Goal: Task Accomplishment & Management: Use online tool/utility

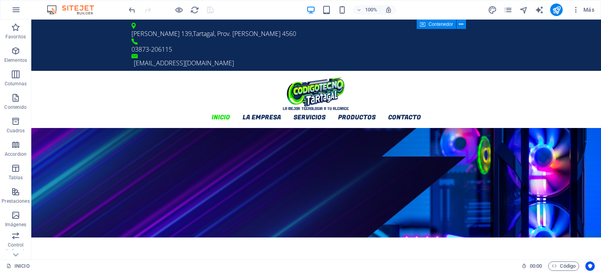
scroll to position [685, 0]
click at [530, 267] on span "00 : 00" at bounding box center [536, 265] width 12 height 9
click at [535, 268] on span ":" at bounding box center [535, 266] width 1 height 6
click at [570, 266] on span "Código" at bounding box center [563, 265] width 24 height 9
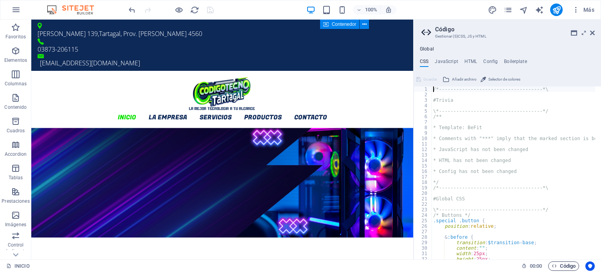
click at [570, 266] on span "Código" at bounding box center [563, 265] width 24 height 9
click at [592, 32] on icon at bounding box center [592, 33] width 5 height 6
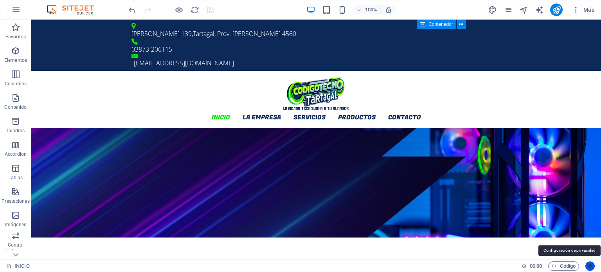
click at [591, 265] on icon "Usercentrics" at bounding box center [589, 265] width 5 height 5
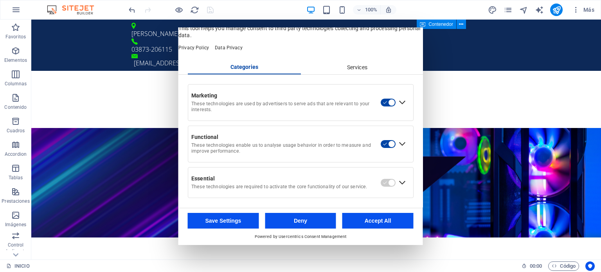
scroll to position [23, 0]
click at [352, 73] on div "Services" at bounding box center [356, 67] width 113 height 13
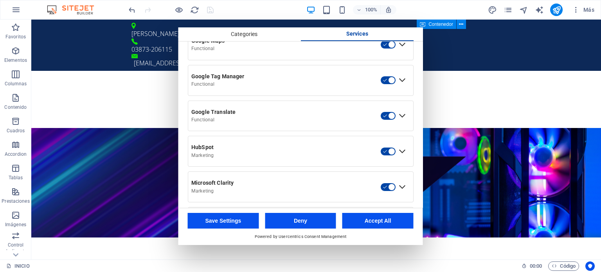
scroll to position [395, 0]
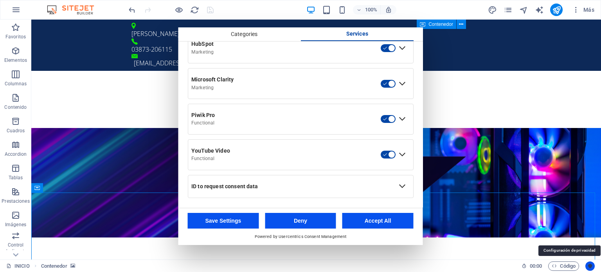
click at [591, 268] on icon "Usercentrics" at bounding box center [589, 265] width 5 height 5
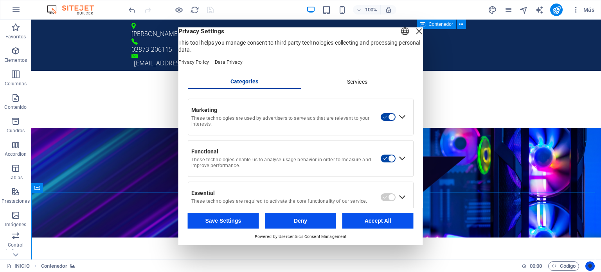
click at [591, 268] on icon "Usercentrics" at bounding box center [589, 265] width 5 height 5
click at [413, 37] on div "Close Layer" at bounding box center [418, 31] width 11 height 11
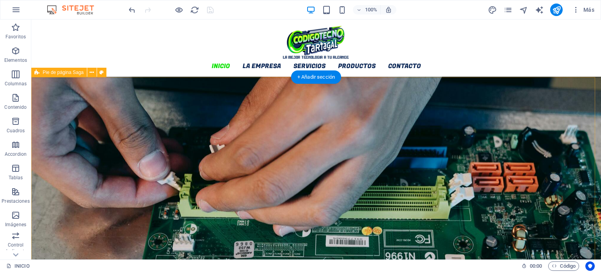
scroll to position [1128, 0]
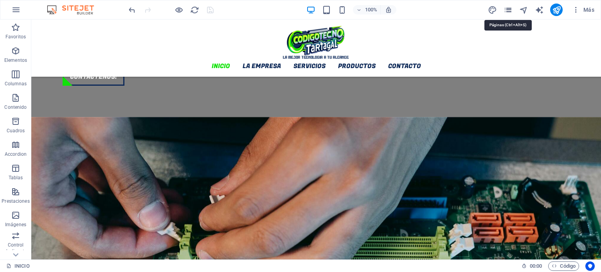
click at [508, 9] on icon "pages" at bounding box center [507, 9] width 9 height 9
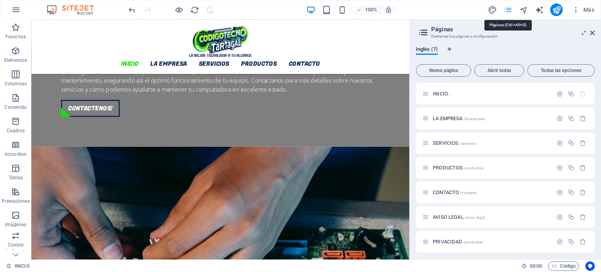
scroll to position [1169, 0]
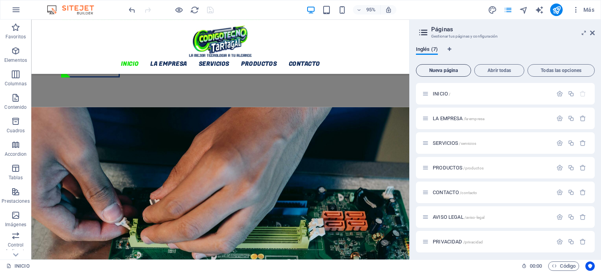
click at [448, 72] on span "Nueva página" at bounding box center [443, 70] width 48 height 5
type textarea "Nueva página"
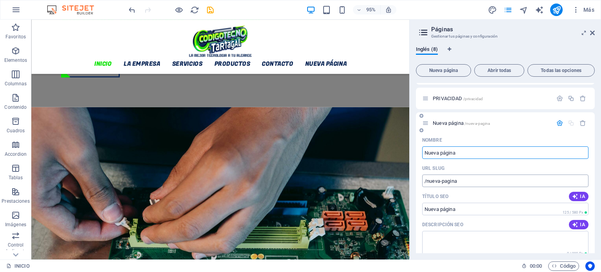
scroll to position [104, 0]
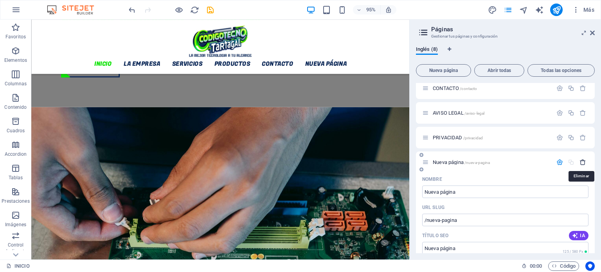
click at [582, 163] on icon "button" at bounding box center [582, 162] width 7 height 7
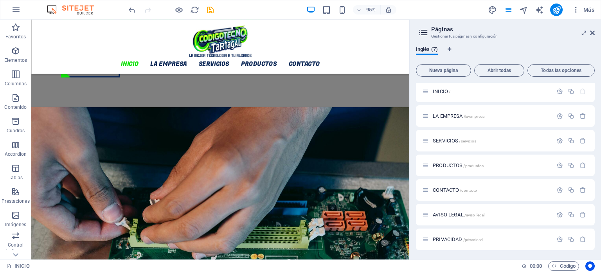
scroll to position [0, 0]
click at [594, 35] on icon at bounding box center [592, 33] width 5 height 6
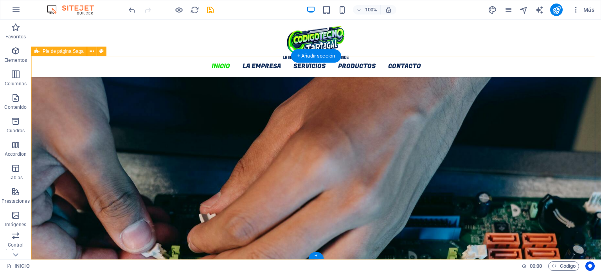
scroll to position [1206, 0]
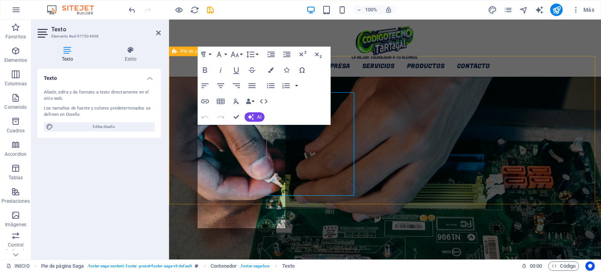
scroll to position [1238, 0]
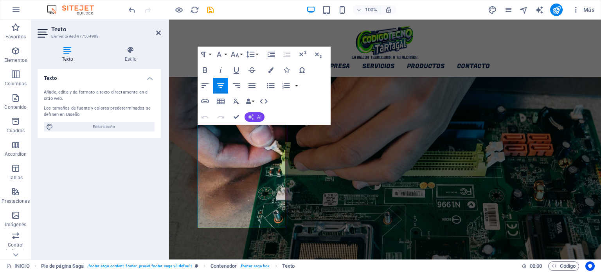
click at [262, 115] on button "AI" at bounding box center [254, 116] width 20 height 9
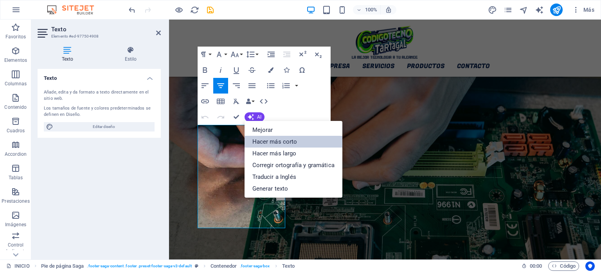
click at [292, 141] on link "Hacer más corto" at bounding box center [293, 142] width 98 height 12
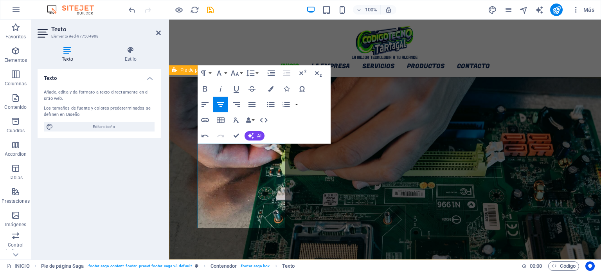
scroll to position [1219, 0]
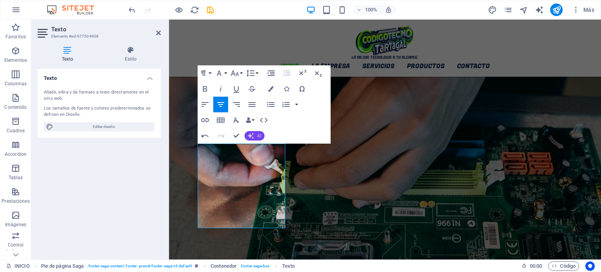
click at [258, 136] on span "AI" at bounding box center [259, 135] width 4 height 5
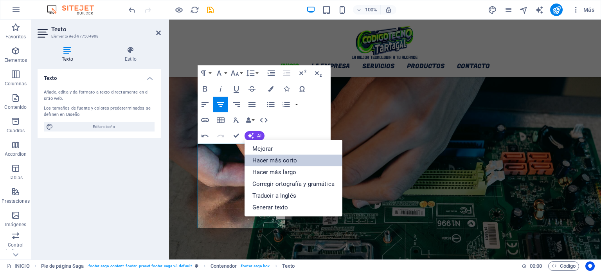
click at [280, 159] on link "Hacer más corto" at bounding box center [293, 160] width 98 height 12
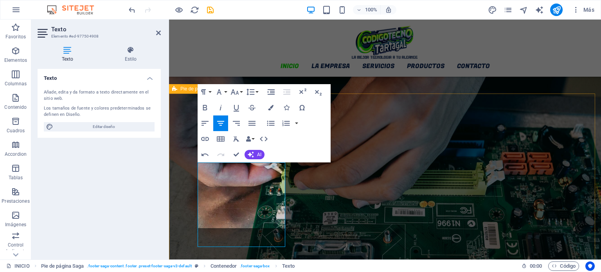
scroll to position [1201, 0]
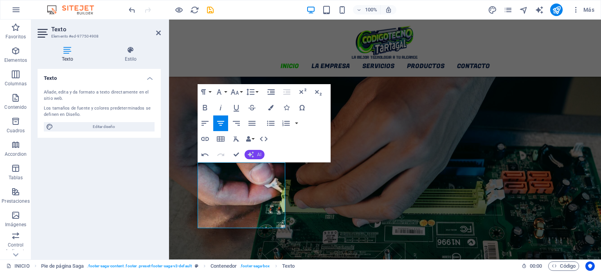
click at [259, 154] on span "AI" at bounding box center [259, 154] width 4 height 5
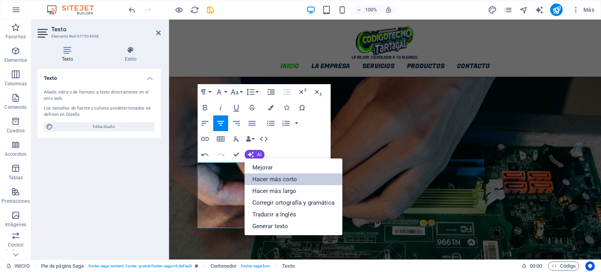
click at [286, 181] on link "Hacer más corto" at bounding box center [293, 179] width 98 height 12
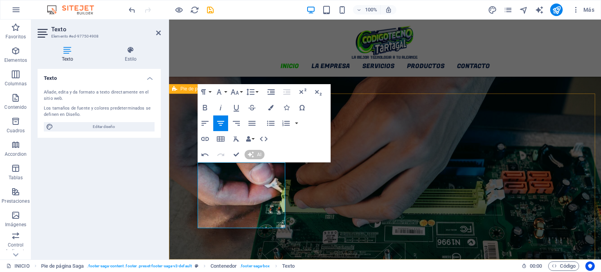
scroll to position [1183, 0]
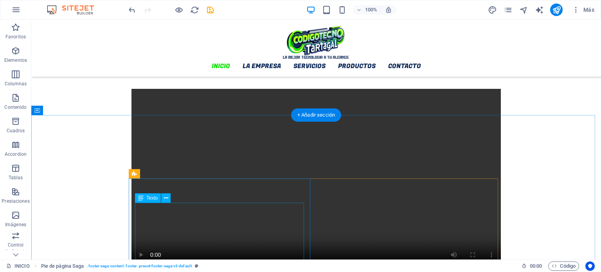
scroll to position [486, 0]
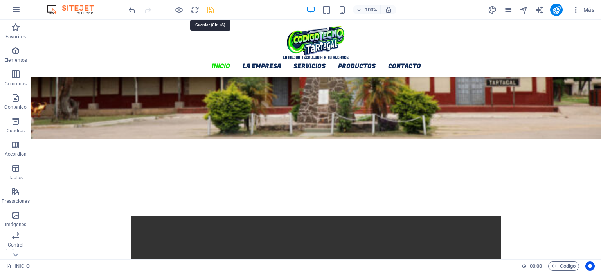
click at [214, 12] on icon "save" at bounding box center [210, 9] width 9 height 9
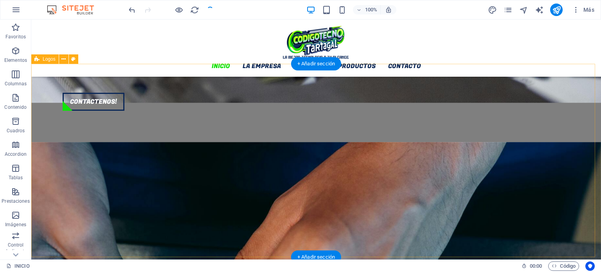
scroll to position [1151, 0]
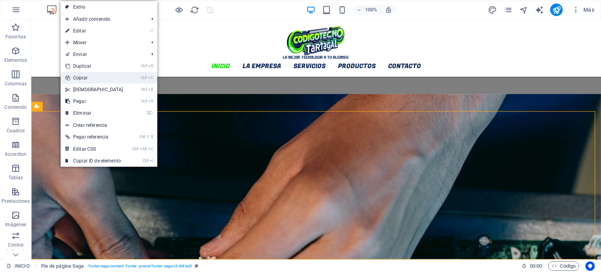
click at [108, 79] on link "Ctrl C Copiar" at bounding box center [94, 78] width 67 height 12
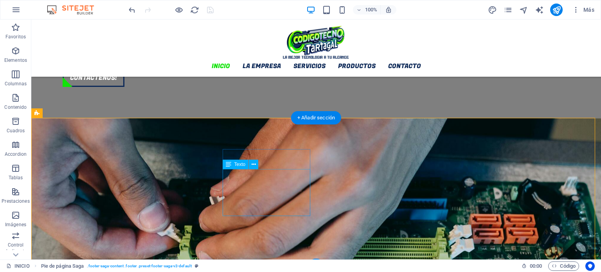
scroll to position [1112, 0]
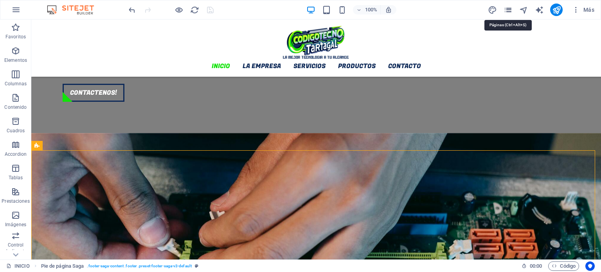
click at [508, 10] on icon "pages" at bounding box center [507, 9] width 9 height 9
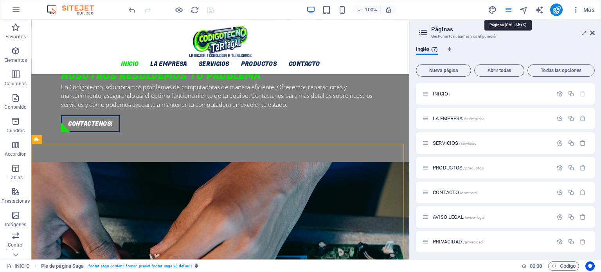
scroll to position [1153, 0]
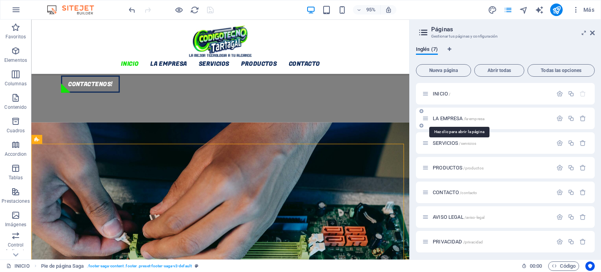
click at [450, 118] on span "LA EMPRESA /la-empresa" at bounding box center [459, 118] width 52 height 6
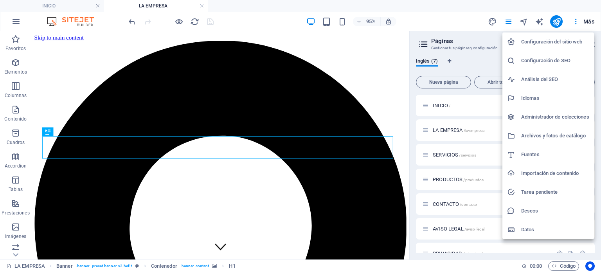
scroll to position [0, 0]
click at [325, 225] on div at bounding box center [300, 136] width 601 height 272
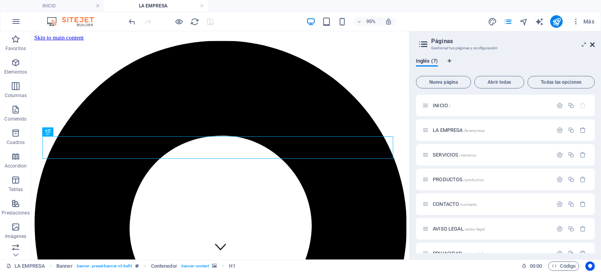
click at [591, 43] on icon at bounding box center [592, 44] width 5 height 6
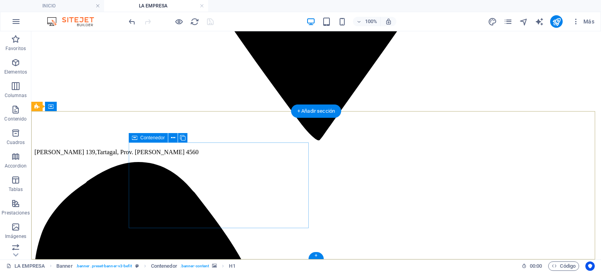
scroll to position [738, 0]
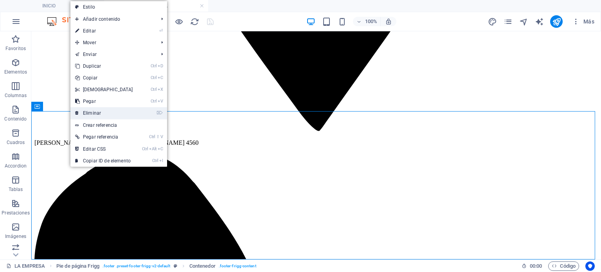
click at [95, 111] on link "⌦ Eliminar" at bounding box center [103, 113] width 67 height 12
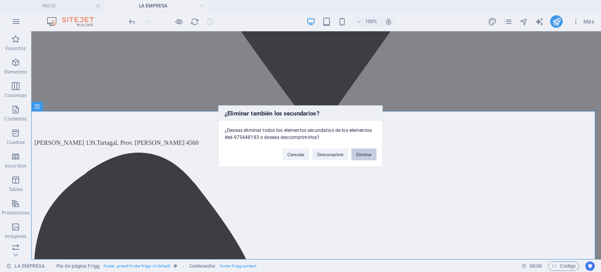
click at [367, 156] on button "Eliminar" at bounding box center [363, 154] width 25 height 12
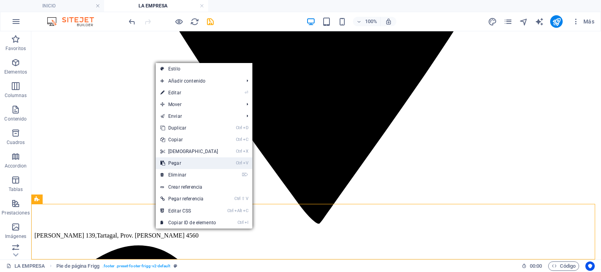
click at [195, 166] on link "Ctrl V Pegar" at bounding box center [189, 163] width 67 height 12
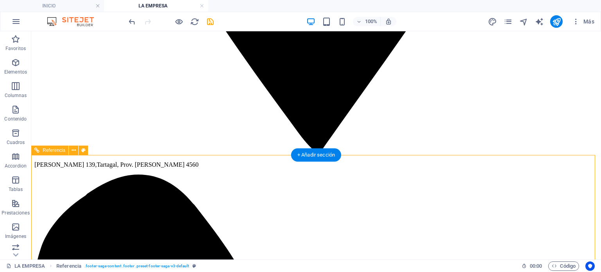
scroll to position [716, 0]
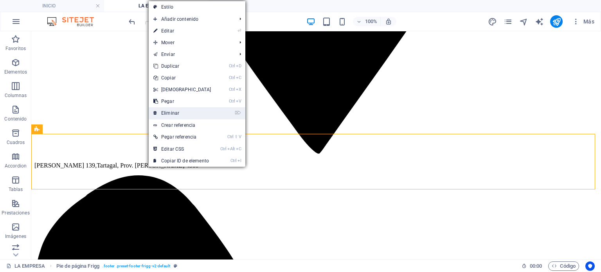
click at [180, 109] on link "⌦ Eliminar" at bounding box center [182, 113] width 67 height 12
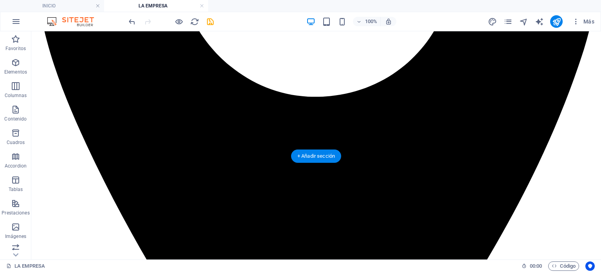
scroll to position [442, 0]
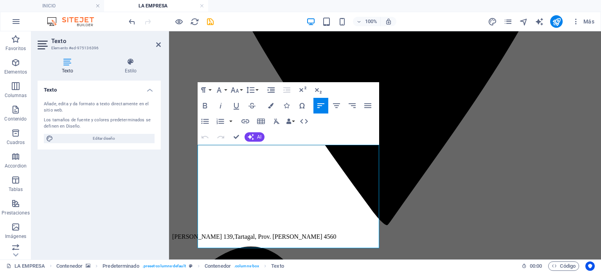
drag, startPoint x: 293, startPoint y: 242, endPoint x: 193, endPoint y: 148, distance: 136.9
click at [270, 104] on icon "button" at bounding box center [270, 105] width 5 height 5
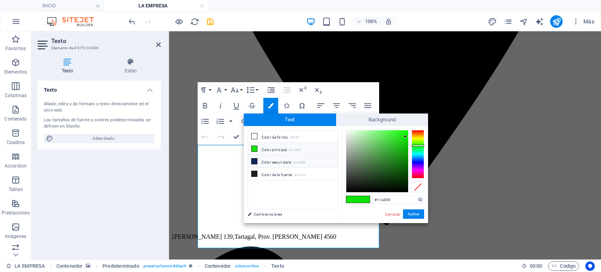
click at [270, 158] on li "Color secundario #0d2958" at bounding box center [293, 161] width 90 height 13
type input "#0d2958"
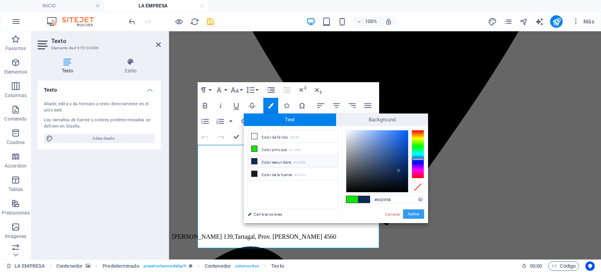
click at [413, 213] on button "Aplicar" at bounding box center [413, 213] width 21 height 9
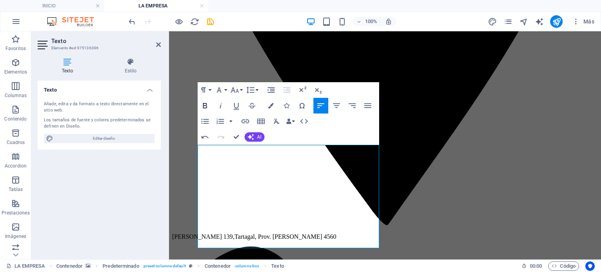
click at [205, 103] on icon "button" at bounding box center [205, 105] width 4 height 5
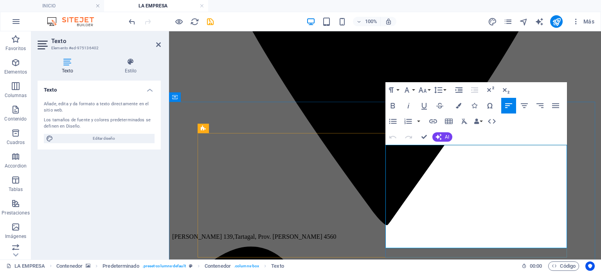
drag, startPoint x: 525, startPoint y: 243, endPoint x: 386, endPoint y: 158, distance: 163.1
click at [457, 105] on icon "button" at bounding box center [458, 105] width 5 height 5
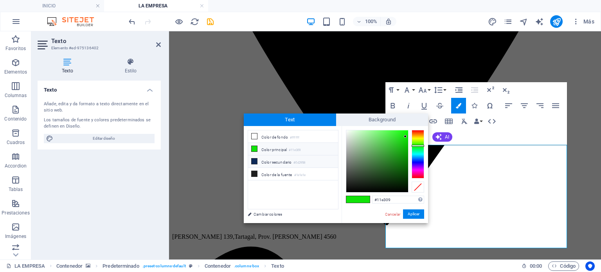
click at [280, 160] on li "Color secundario #0d2958" at bounding box center [293, 161] width 90 height 13
type input "#0d2958"
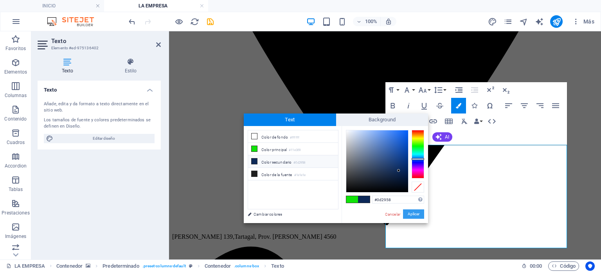
click at [414, 212] on button "Aplicar" at bounding box center [413, 213] width 21 height 9
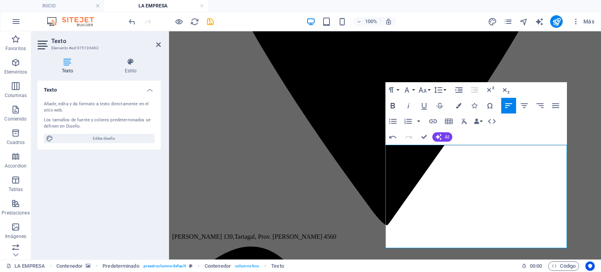
click at [392, 106] on icon "button" at bounding box center [392, 105] width 4 height 5
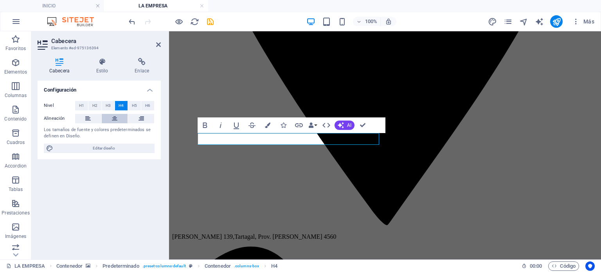
click at [112, 119] on icon at bounding box center [114, 118] width 5 height 9
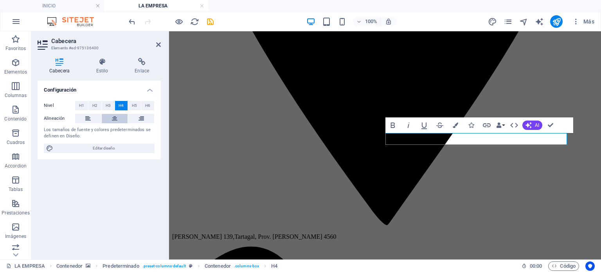
click at [117, 117] on icon at bounding box center [114, 118] width 5 height 9
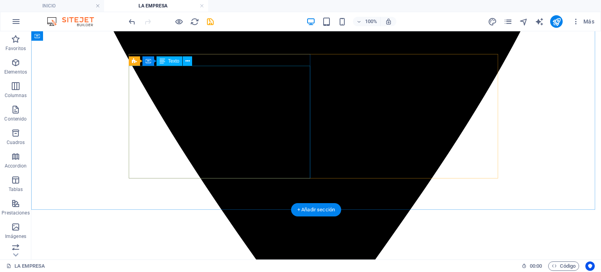
scroll to position [520, 0]
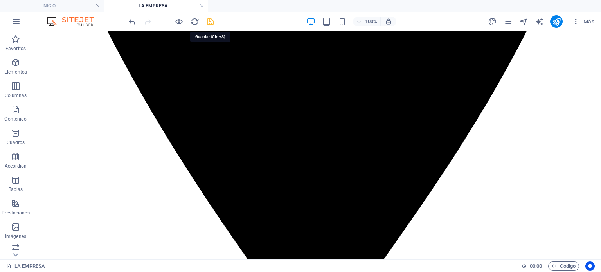
click at [212, 22] on icon "save" at bounding box center [210, 21] width 9 height 9
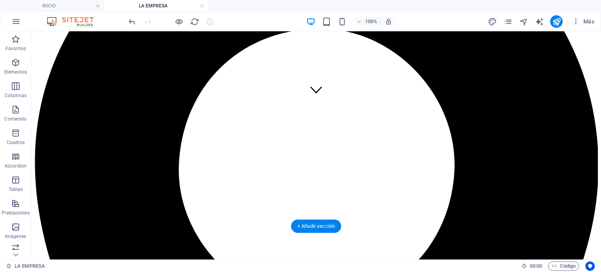
scroll to position [0, 0]
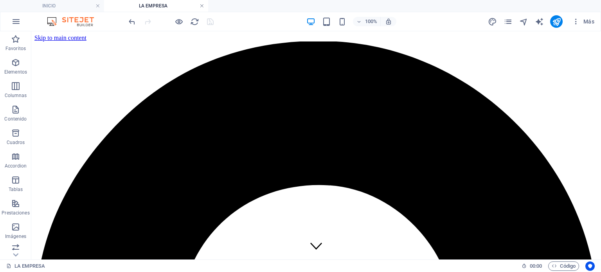
click at [202, 5] on link at bounding box center [201, 5] width 5 height 7
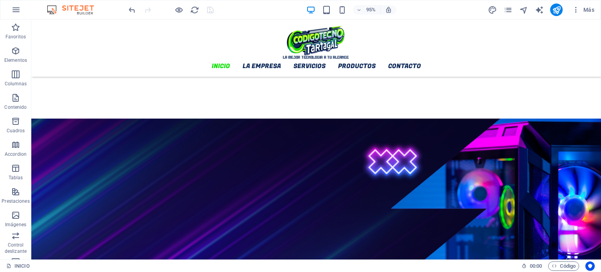
scroll to position [1151, 0]
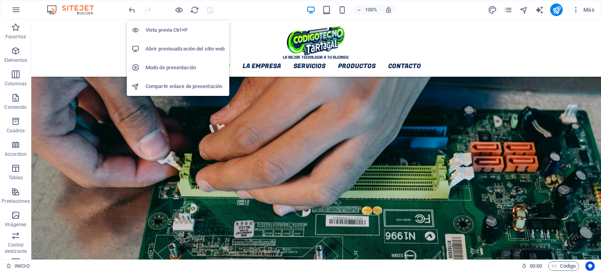
click at [182, 48] on h6 "Abrir previsualización del sitio web" at bounding box center [184, 48] width 79 height 9
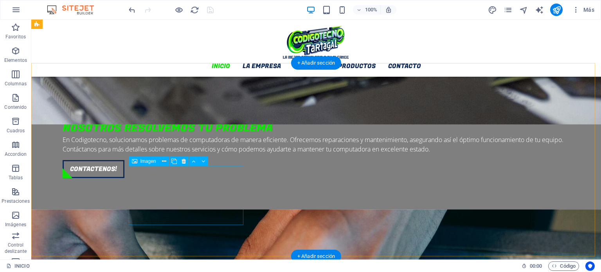
scroll to position [994, 0]
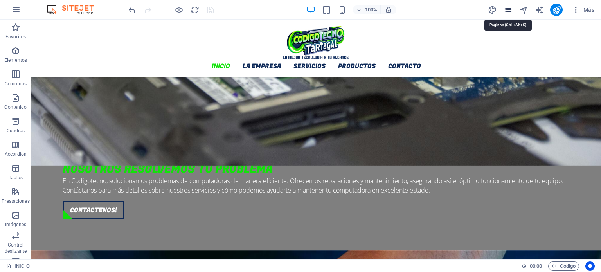
click at [508, 10] on icon "pages" at bounding box center [507, 9] width 9 height 9
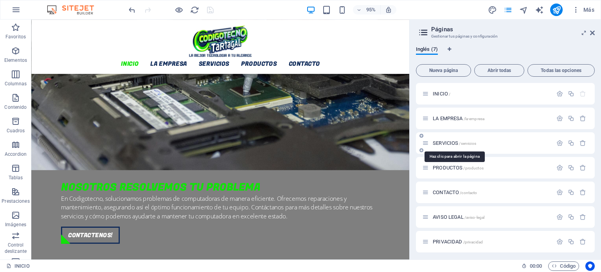
click at [445, 140] on span "SERVICIOS /servicios" at bounding box center [454, 143] width 43 height 6
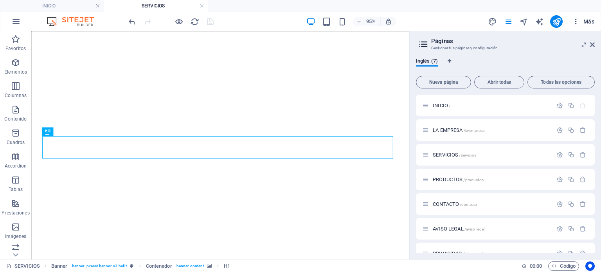
click at [595, 27] on button "Más" at bounding box center [583, 21] width 29 height 13
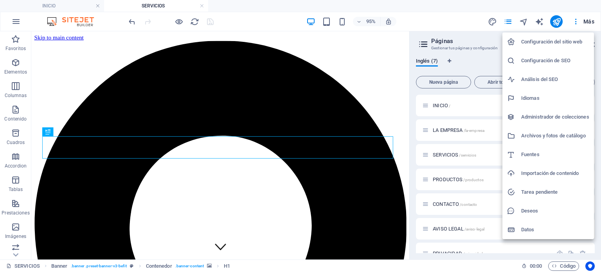
click at [382, 81] on div at bounding box center [300, 136] width 601 height 272
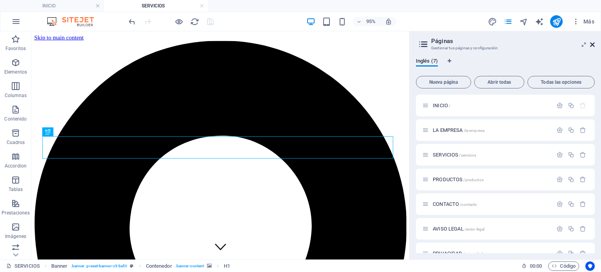
click at [590, 45] on icon at bounding box center [592, 44] width 5 height 6
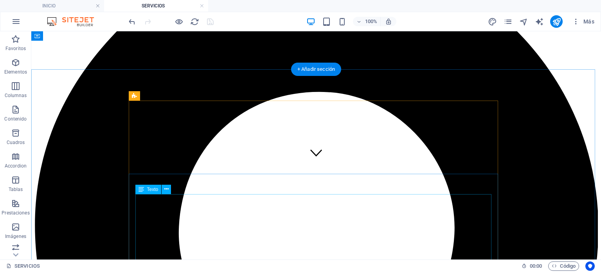
scroll to position [78, 0]
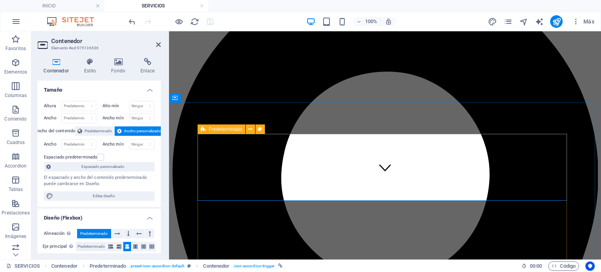
click at [210, 129] on span "Predeterminado" at bounding box center [225, 129] width 33 height 5
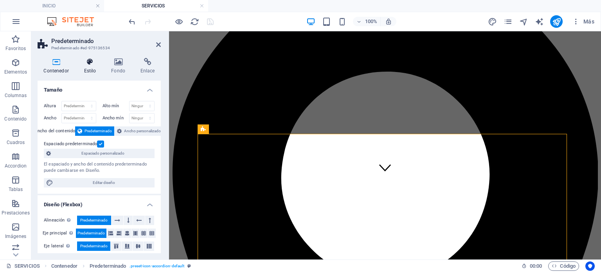
click at [85, 60] on icon at bounding box center [90, 62] width 24 height 8
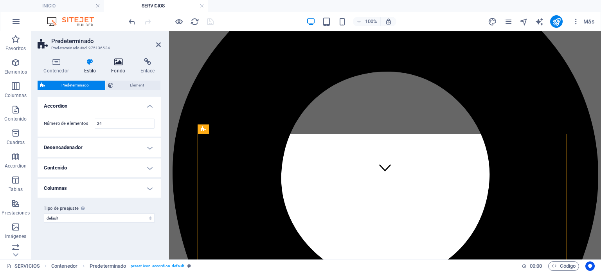
click at [119, 63] on icon at bounding box center [118, 62] width 26 height 8
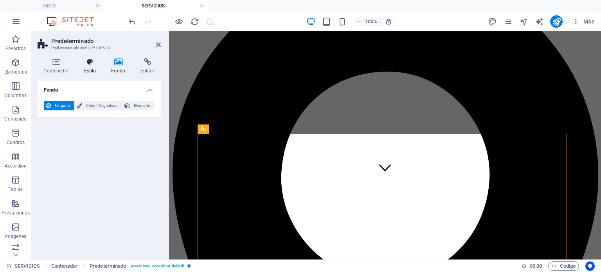
click at [95, 62] on icon at bounding box center [90, 62] width 24 height 8
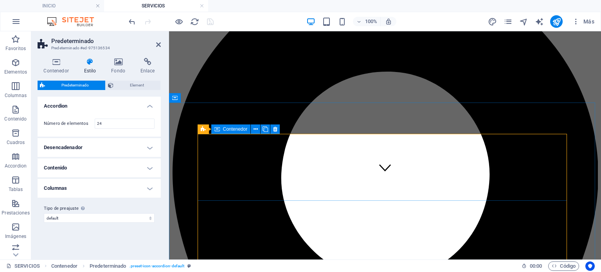
click at [226, 128] on span "Contenedor" at bounding box center [235, 129] width 25 height 5
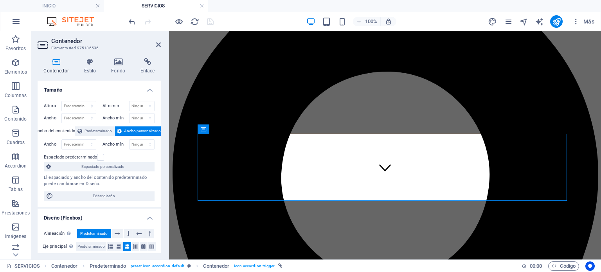
click at [90, 56] on div "Contenedor Estilo Fondo Enlace Tamaño Altura Predeterminado px rem % vh vw Alto…" at bounding box center [99, 156] width 136 height 208
click at [91, 59] on icon at bounding box center [90, 62] width 24 height 8
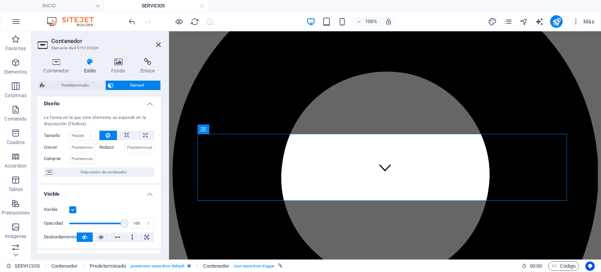
scroll to position [0, 0]
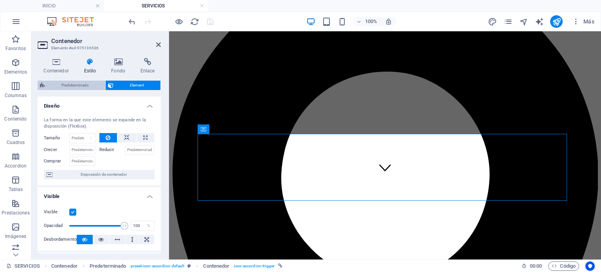
click at [69, 82] on span "Predeterminado" at bounding box center [75, 85] width 56 height 9
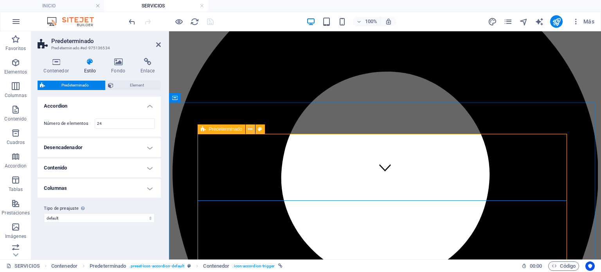
click at [249, 129] on icon at bounding box center [250, 129] width 4 height 8
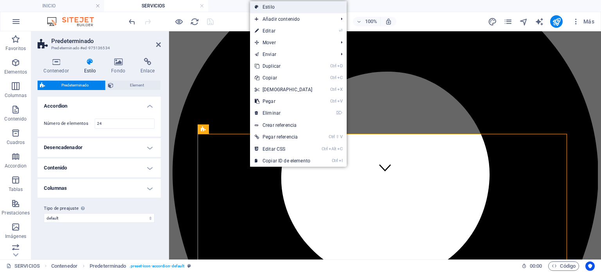
click at [275, 8] on link "Estilo" at bounding box center [298, 7] width 97 height 12
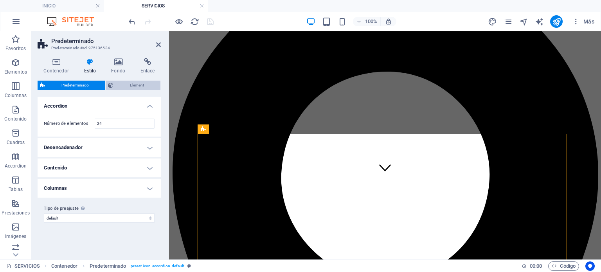
click at [136, 81] on span "Element" at bounding box center [137, 85] width 42 height 9
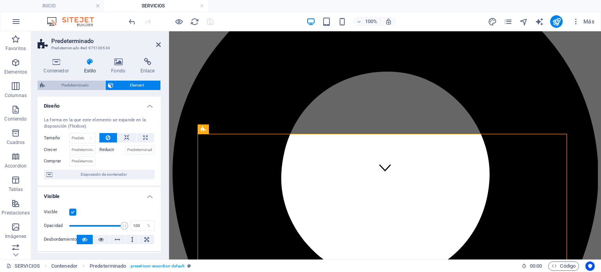
click at [79, 83] on span "Predeterminado" at bounding box center [75, 85] width 56 height 9
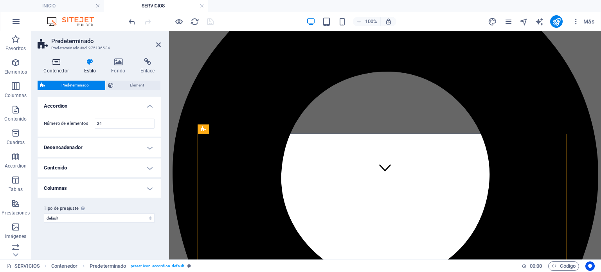
click at [58, 70] on h4 "Contenedor" at bounding box center [58, 66] width 40 height 16
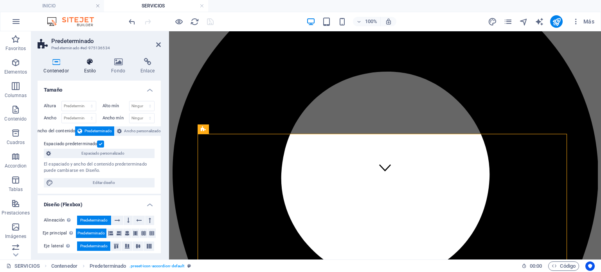
click at [91, 63] on icon at bounding box center [90, 62] width 24 height 8
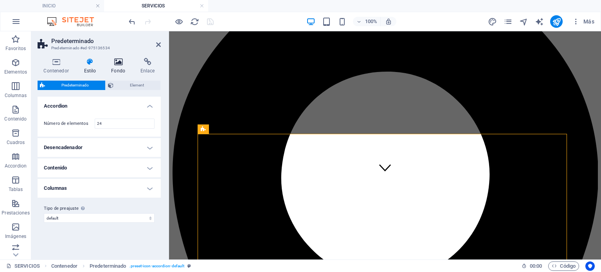
click at [115, 63] on icon at bounding box center [118, 62] width 26 height 8
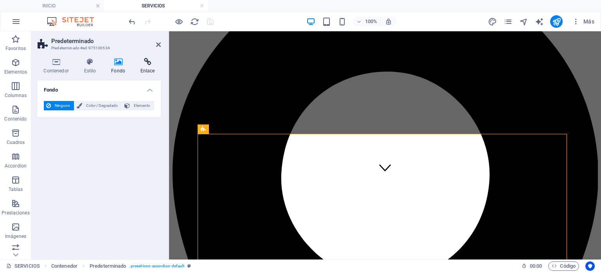
click at [145, 63] on icon at bounding box center [147, 62] width 27 height 8
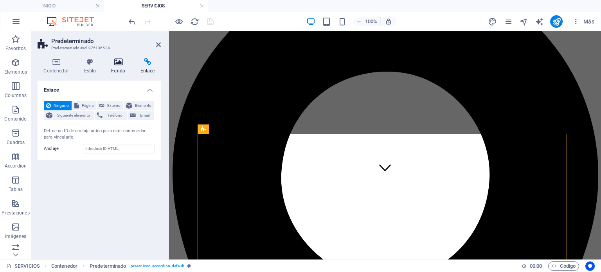
click at [114, 68] on h4 "Fondo" at bounding box center [119, 66] width 29 height 16
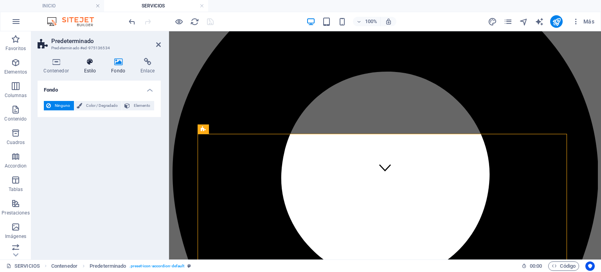
click at [89, 68] on h4 "Estilo" at bounding box center [91, 66] width 27 height 16
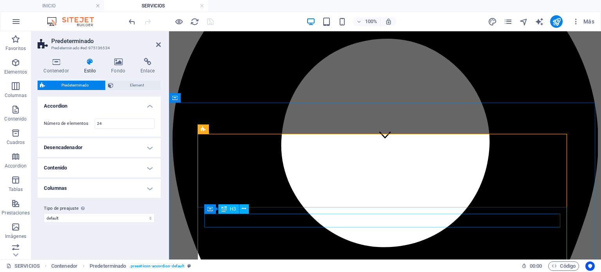
scroll to position [156, 0]
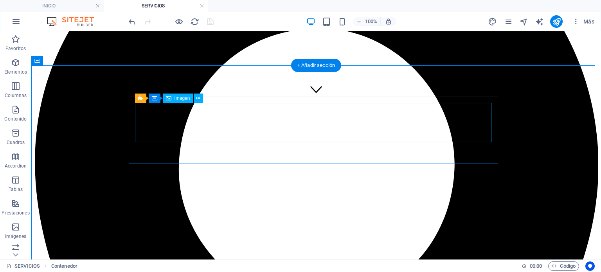
scroll to position [39, 0]
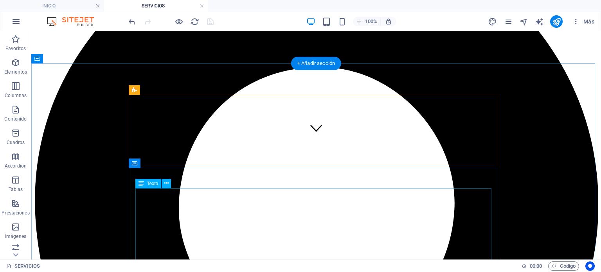
scroll to position [117, 0]
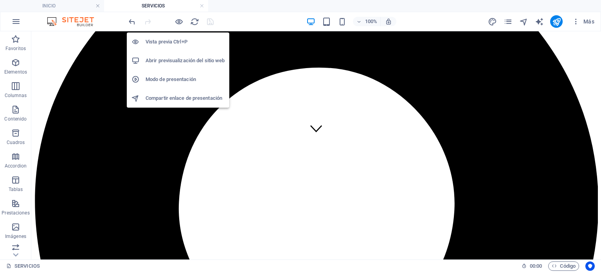
click at [178, 58] on h6 "Abrir previsualización del sitio web" at bounding box center [184, 60] width 79 height 9
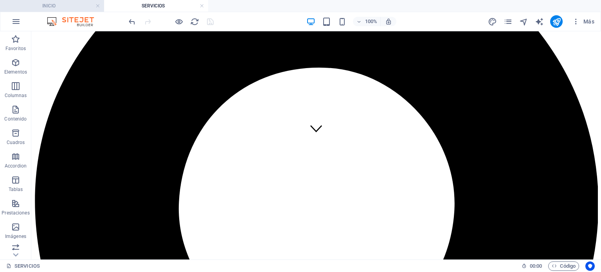
click at [51, 6] on h4 "INICIO" at bounding box center [52, 6] width 104 height 9
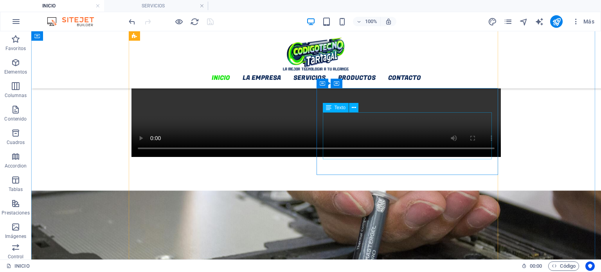
scroll to position [693, 0]
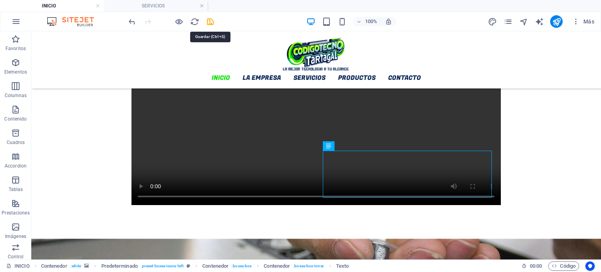
click at [209, 20] on icon "save" at bounding box center [210, 21] width 9 height 9
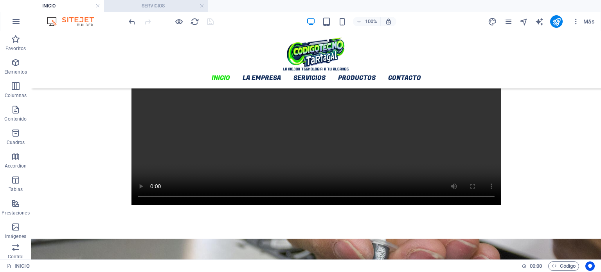
click at [159, 5] on h4 "SERVICIOS" at bounding box center [156, 6] width 104 height 9
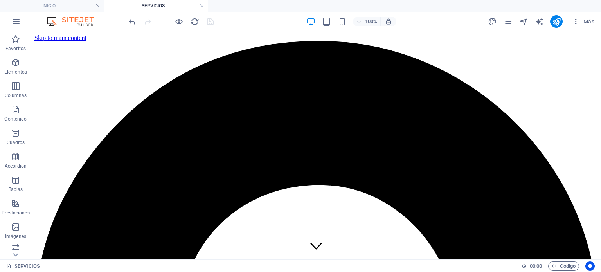
scroll to position [0, 0]
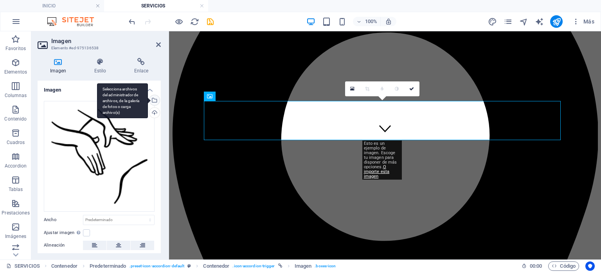
click at [155, 98] on div "Selecciona archivos del administrador de archivos, de la galería de fotos o car…" at bounding box center [154, 101] width 12 height 12
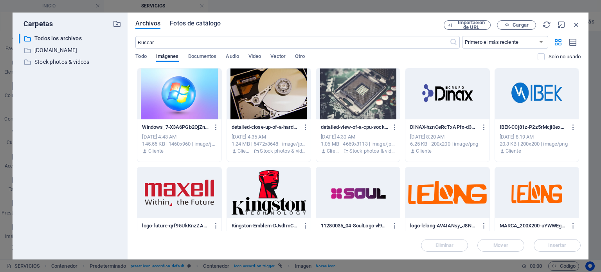
click at [211, 20] on span "Fotos de catálogo" at bounding box center [195, 23] width 51 height 9
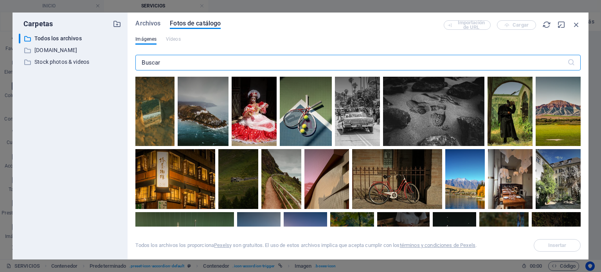
click at [226, 61] on input "text" at bounding box center [350, 63] width 431 height 16
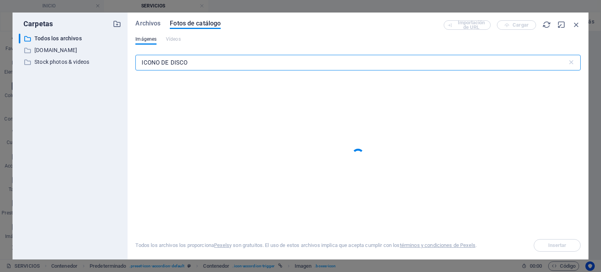
type input "ICONO DE DISCO"
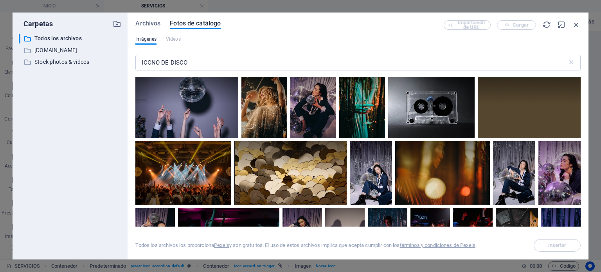
scroll to position [900, 0]
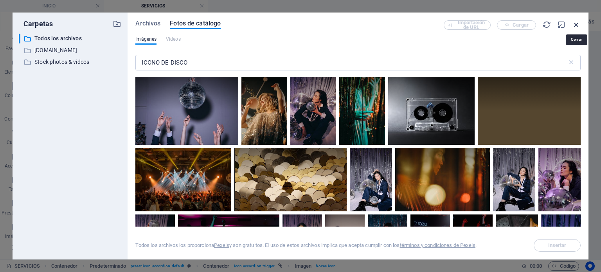
click at [576, 27] on icon "button" at bounding box center [576, 24] width 9 height 9
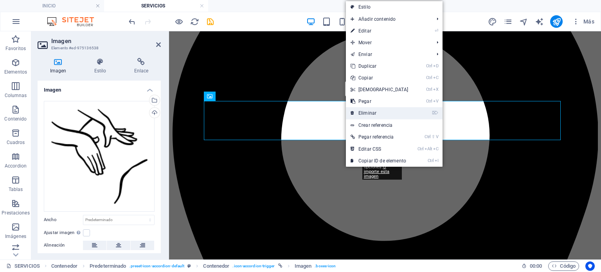
click at [373, 114] on link "⌦ Eliminar" at bounding box center [379, 113] width 67 height 12
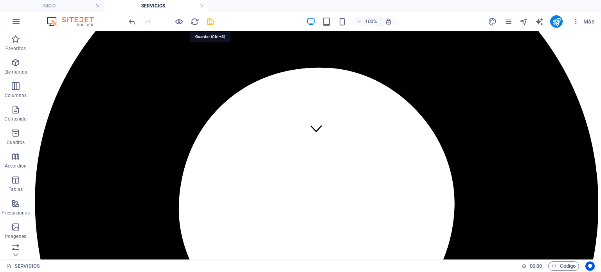
click at [212, 21] on icon "save" at bounding box center [210, 21] width 9 height 9
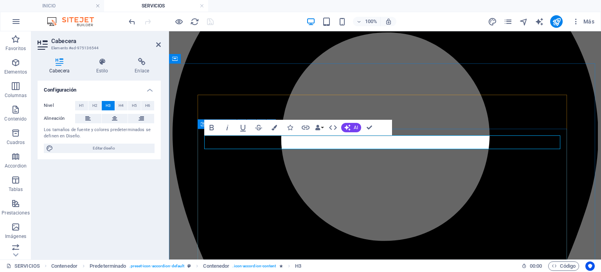
drag, startPoint x: 416, startPoint y: 142, endPoint x: 204, endPoint y: 142, distance: 212.4
copy h3 "CAMBIO DE COMPONENTES HARDWARE"
drag, startPoint x: 239, startPoint y: 172, endPoint x: 379, endPoint y: 172, distance: 139.2
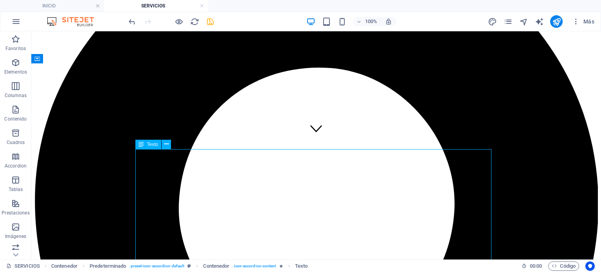
drag, startPoint x: 255, startPoint y: 179, endPoint x: 117, endPoint y: 179, distance: 137.3
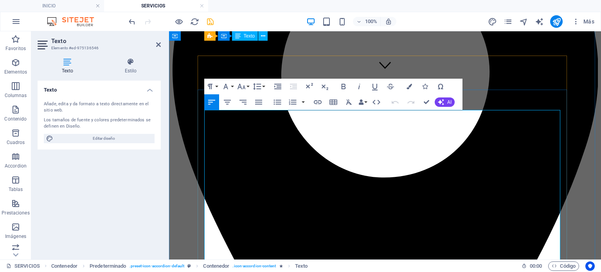
scroll to position [156, 0]
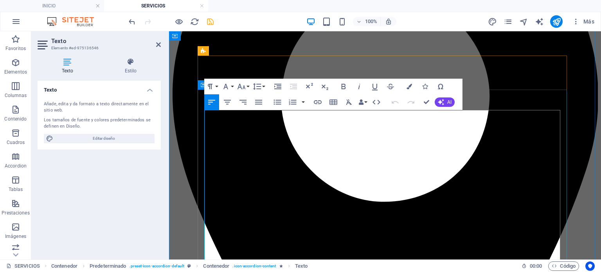
drag, startPoint x: 531, startPoint y: 144, endPoint x: 208, endPoint y: 115, distance: 323.9
click at [442, 104] on icon "button" at bounding box center [441, 102] width 6 height 6
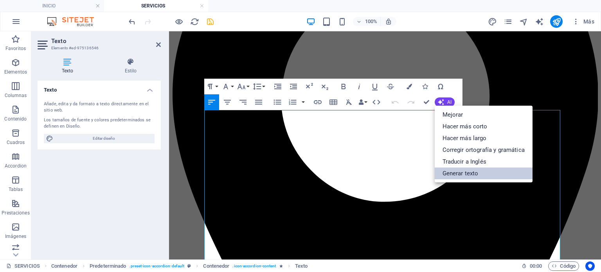
click at [463, 173] on link "Generar texto" at bounding box center [484, 173] width 98 height 12
select select "English"
select select "Spanish"
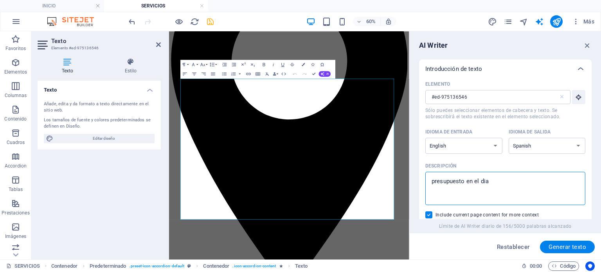
drag, startPoint x: 507, startPoint y: 179, endPoint x: 449, endPoint y: 182, distance: 58.3
click at [420, 174] on div "Elemento #ed-975136546 ​ Sólo puedes seleccionar elementos de cabecera y texto.…" at bounding box center [505, 154] width 172 height 153
paste textarea "CAMBIO DE COMPONENTES HARDWARE"
type textarea "CAMBIO DE COMPONENTES HARDWARE"
click at [554, 245] on span "Generar texto" at bounding box center [567, 247] width 38 height 6
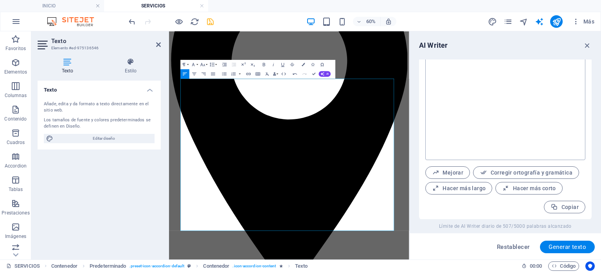
scroll to position [380, 0]
drag, startPoint x: 588, startPoint y: 44, endPoint x: 277, endPoint y: 21, distance: 311.4
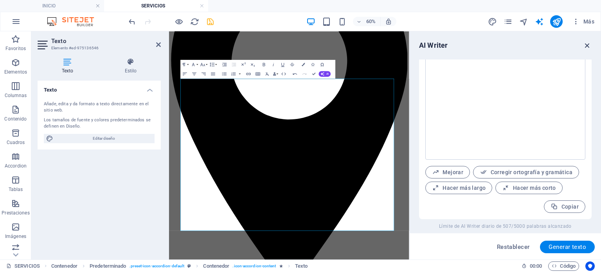
click at [588, 44] on icon "button" at bounding box center [587, 45] width 9 height 9
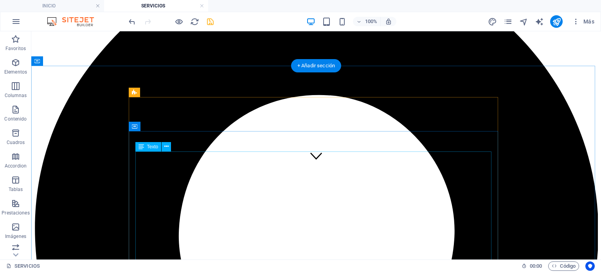
scroll to position [78, 0]
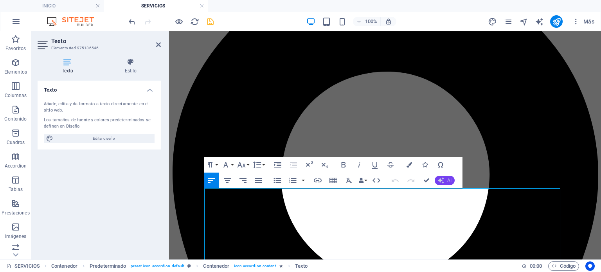
click at [443, 178] on icon "button" at bounding box center [441, 180] width 6 height 6
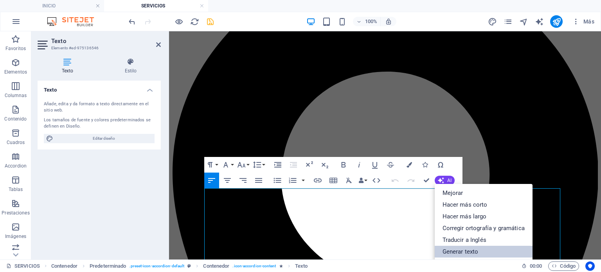
click at [474, 251] on link "Generar texto" at bounding box center [484, 252] width 98 height 12
select select "English"
select select "Spanish"
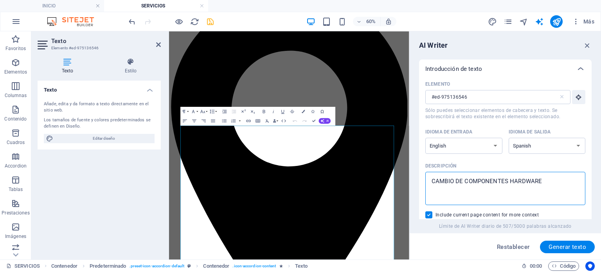
drag, startPoint x: 507, startPoint y: 178, endPoint x: 456, endPoint y: 178, distance: 50.5
click at [456, 178] on textarea "CAMBIO DE COMPONENTES HARDWARE" at bounding box center [505, 188] width 152 height 25
drag, startPoint x: 515, startPoint y: 184, endPoint x: 409, endPoint y: 180, distance: 105.3
click at [409, 180] on aside "AI Writer Introducción de texto Elemento #ed-975136546 ​ Sólo puedes selecciona…" at bounding box center [505, 145] width 192 height 228
type textarea "REALIZAMOS CAMBIO DE COMPONENTE HARDWARE"
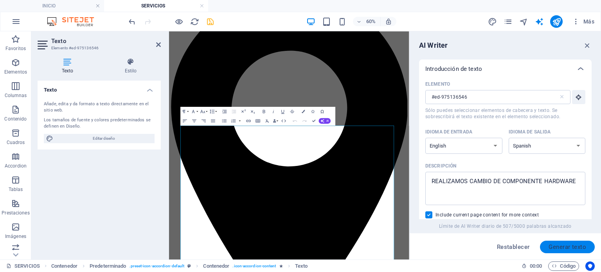
click at [562, 244] on span "Generar texto" at bounding box center [567, 247] width 38 height 6
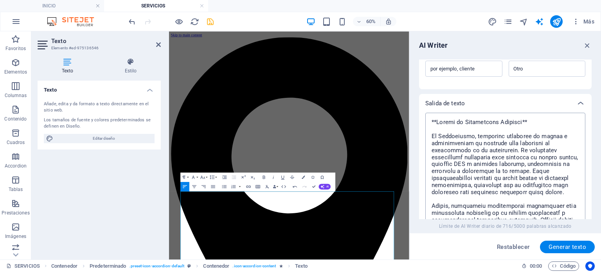
scroll to position [262, 0]
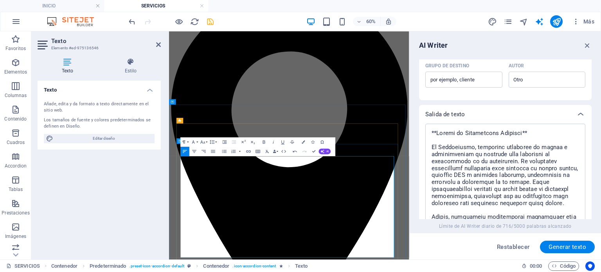
scroll to position [78, 0]
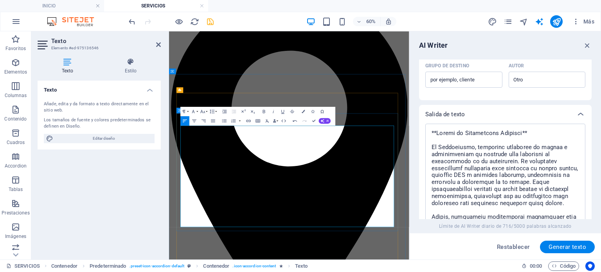
click at [585, 43] on icon "button" at bounding box center [587, 45] width 9 height 9
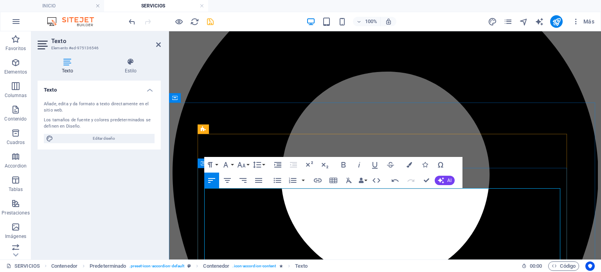
drag, startPoint x: 205, startPoint y: 190, endPoint x: 388, endPoint y: 219, distance: 185.8
click at [438, 179] on icon "button" at bounding box center [441, 180] width 6 height 6
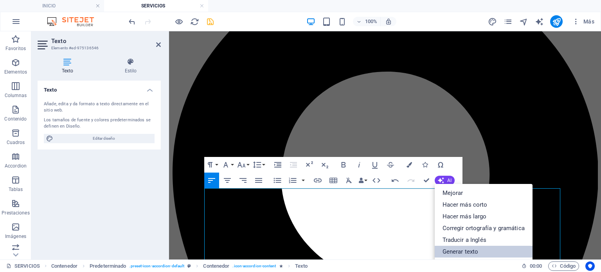
click at [461, 248] on link "Generar texto" at bounding box center [484, 252] width 98 height 12
select select "English"
select select "Spanish"
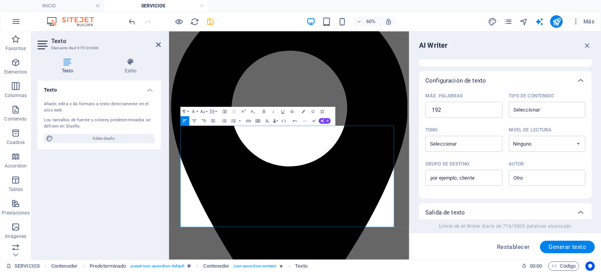
scroll to position [156, 0]
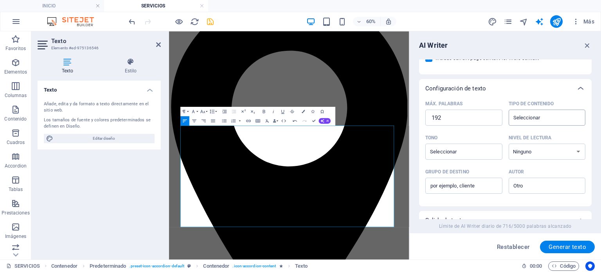
click at [543, 116] on input "Tipo de contenido ​" at bounding box center [540, 117] width 59 height 11
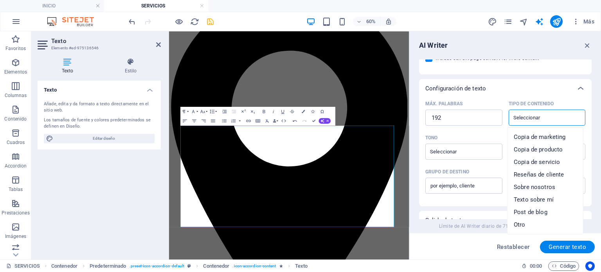
click at [543, 116] on input "Tipo de contenido ​" at bounding box center [540, 117] width 59 height 11
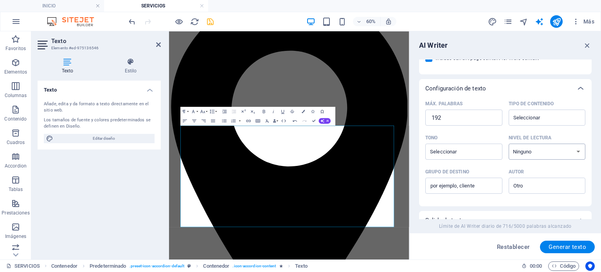
click at [530, 153] on select "Ninguno Académico Adulto Adolescente Infantil" at bounding box center [546, 152] width 77 height 16
click at [530, 152] on select "Ninguno Académico Adulto Adolescente Infantil" at bounding box center [546, 152] width 77 height 16
click at [473, 153] on input "Tono ​" at bounding box center [456, 151] width 59 height 11
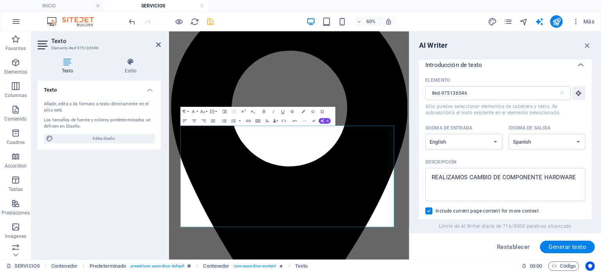
scroll to position [0, 0]
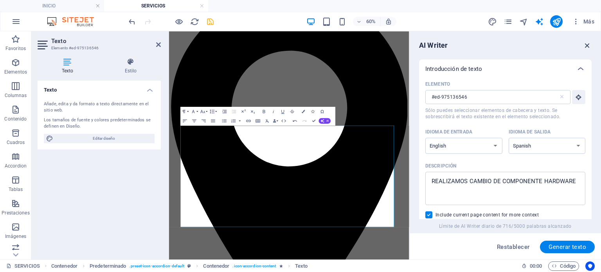
drag, startPoint x: 585, startPoint y: 43, endPoint x: 393, endPoint y: 15, distance: 194.9
click at [585, 43] on icon "button" at bounding box center [587, 45] width 9 height 9
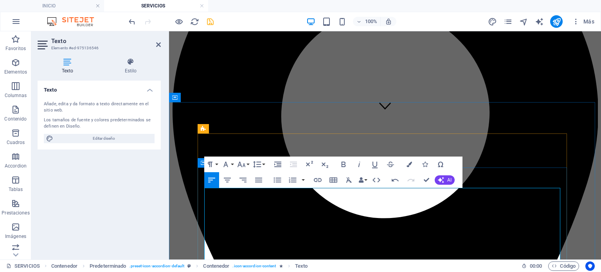
scroll to position [196, 0]
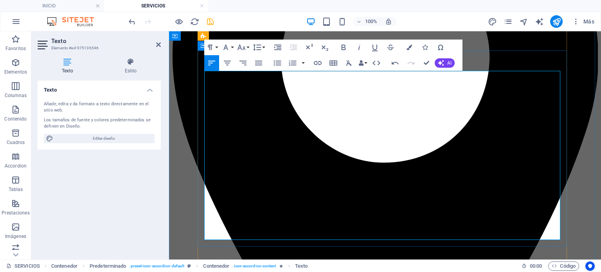
drag, startPoint x: 205, startPoint y: 192, endPoint x: 443, endPoint y: 235, distance: 241.3
click at [409, 47] on icon "button" at bounding box center [408, 47] width 5 height 5
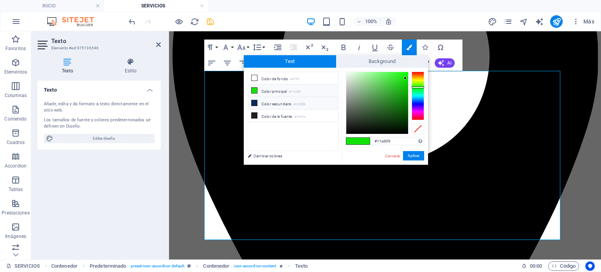
click at [281, 102] on li "Color secundario #0d2958" at bounding box center [293, 103] width 90 height 13
type input "#0d2958"
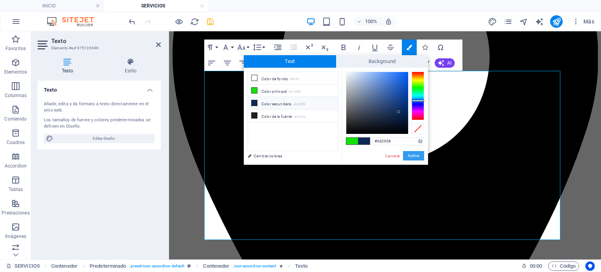
click at [413, 156] on button "Aplicar" at bounding box center [413, 155] width 21 height 9
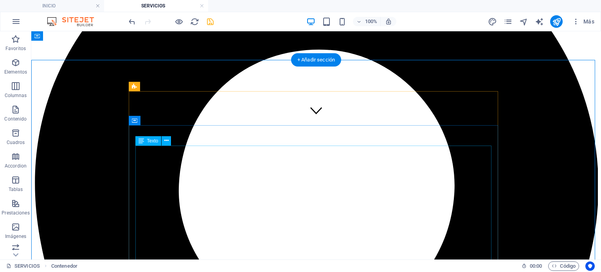
scroll to position [117, 0]
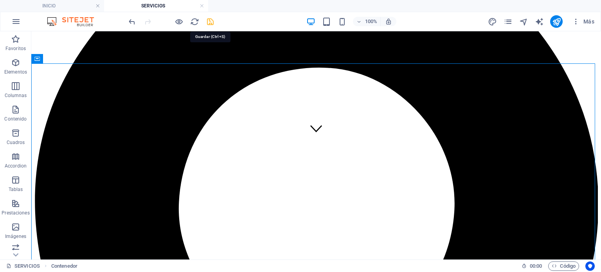
click at [210, 18] on icon "save" at bounding box center [210, 21] width 9 height 9
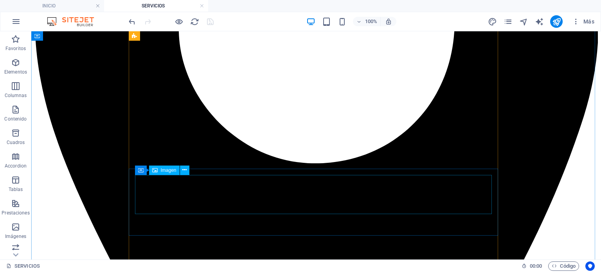
scroll to position [352, 0]
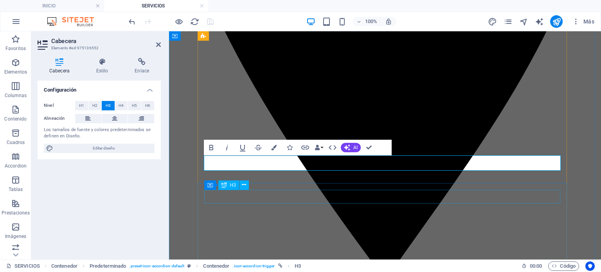
scroll to position [391, 0]
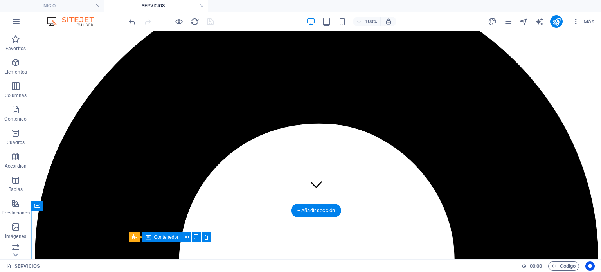
scroll to position [78, 0]
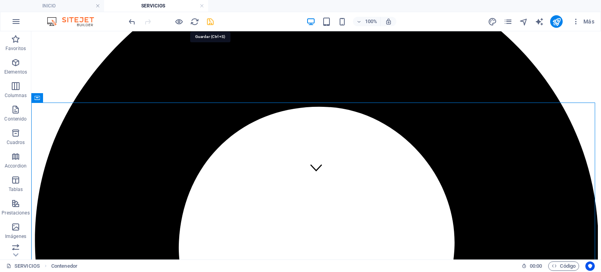
click at [207, 24] on icon "save" at bounding box center [210, 21] width 9 height 9
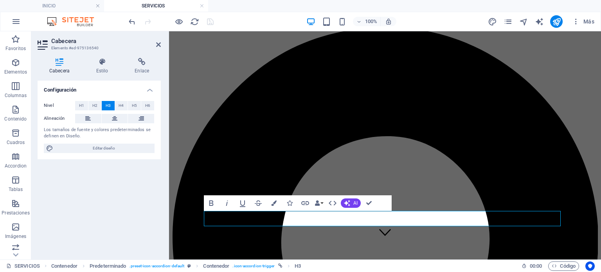
scroll to position [0, 0]
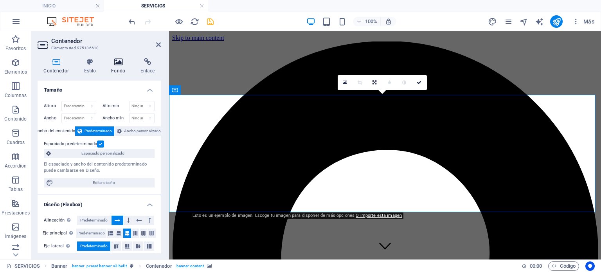
click at [124, 66] on h4 "Fondo" at bounding box center [119, 66] width 29 height 16
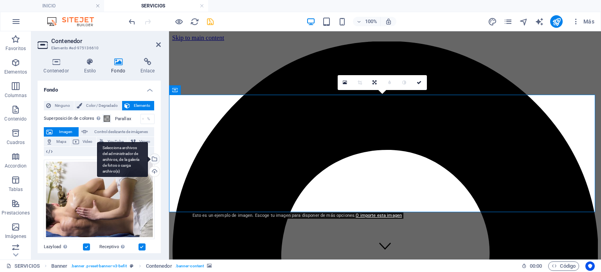
click at [148, 160] on div "Selecciona archivos del administrador de archivos, de la galería de fotos o car…" at bounding box center [122, 159] width 51 height 35
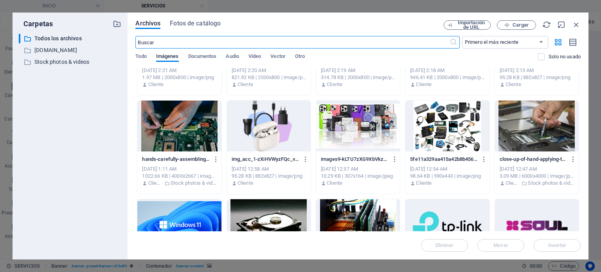
scroll to position [722, 0]
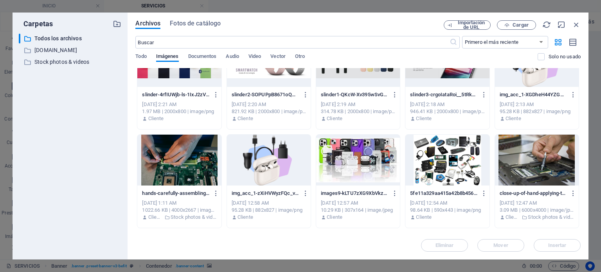
click at [189, 173] on div at bounding box center [179, 160] width 84 height 51
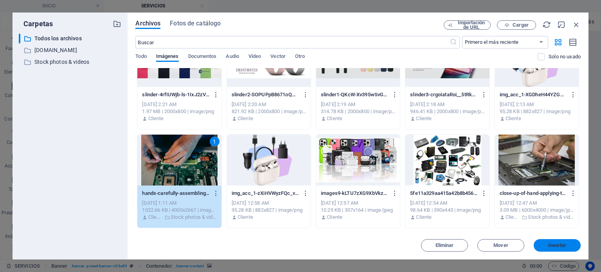
drag, startPoint x: 548, startPoint y: 248, endPoint x: 375, endPoint y: 207, distance: 178.1
click at [548, 248] on button "Insertar" at bounding box center [556, 245] width 47 height 13
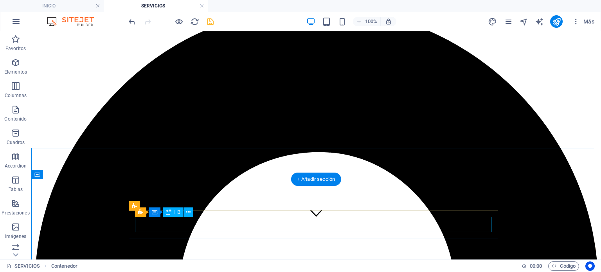
scroll to position [0, 0]
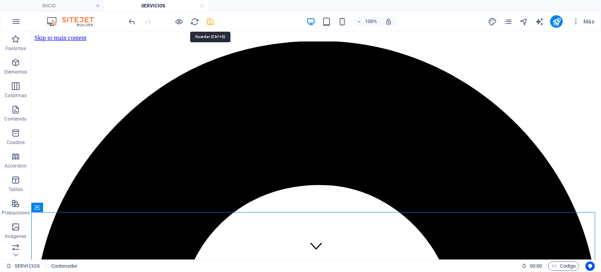
click at [211, 23] on icon "save" at bounding box center [210, 21] width 9 height 9
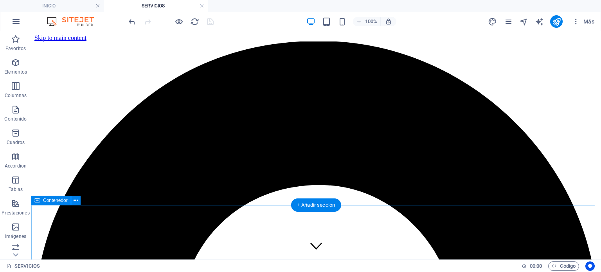
scroll to position [117, 0]
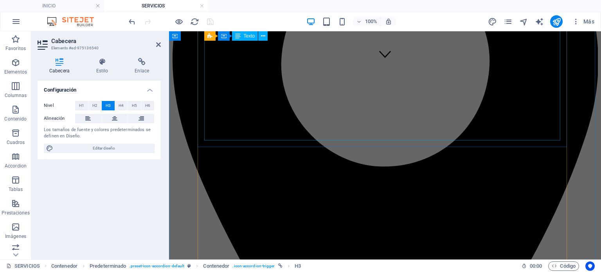
scroll to position [156, 0]
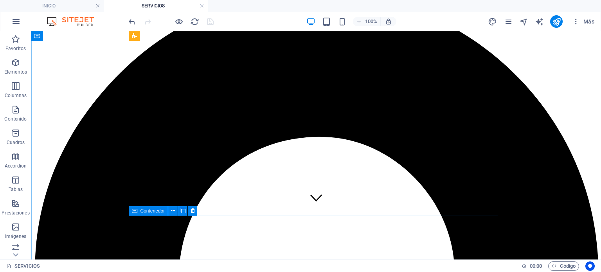
scroll to position [39, 0]
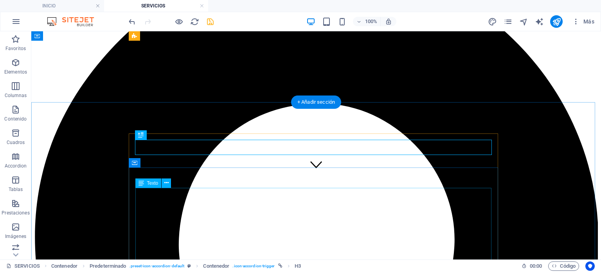
scroll to position [78, 0]
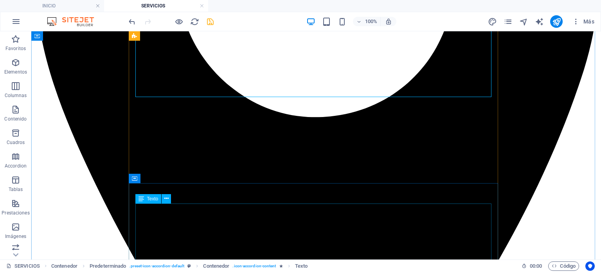
scroll to position [352, 0]
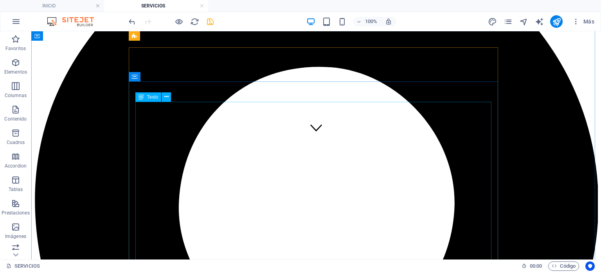
scroll to position [117, 0]
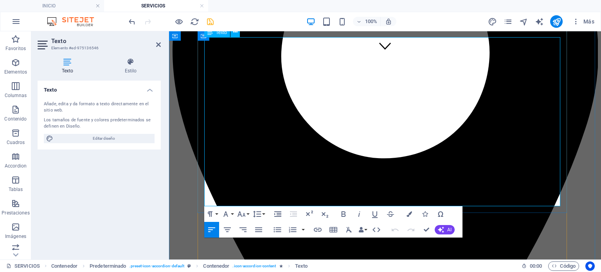
scroll to position [156, 0]
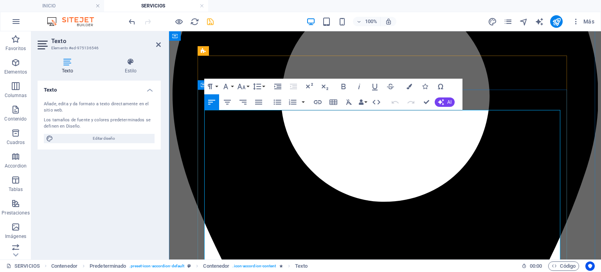
drag, startPoint x: 408, startPoint y: 195, endPoint x: 205, endPoint y: 113, distance: 219.0
copy span "Lo Ipsumdolors, ametconse ad elitsedd ei tempor in utlaboreetd ma aliquaen admi…"
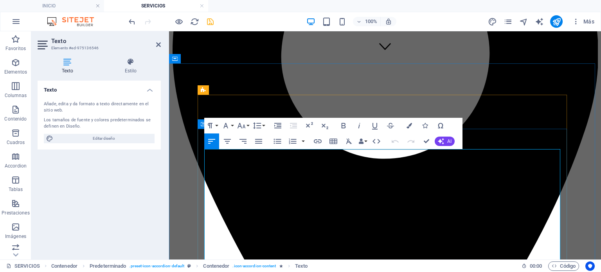
scroll to position [391, 0]
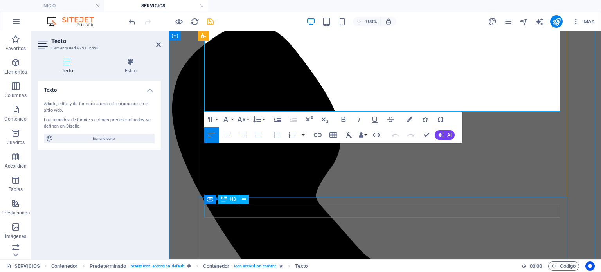
scroll to position [665, 0]
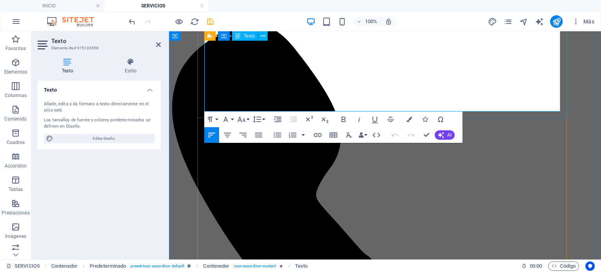
drag, startPoint x: 205, startPoint y: 154, endPoint x: 538, endPoint y: 104, distance: 337.0
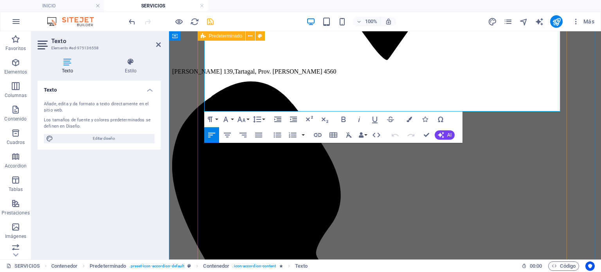
scroll to position [548, 0]
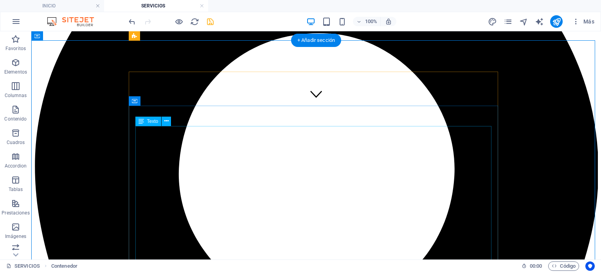
scroll to position [117, 0]
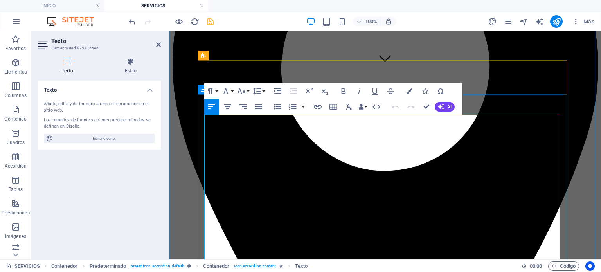
scroll to position [196, 0]
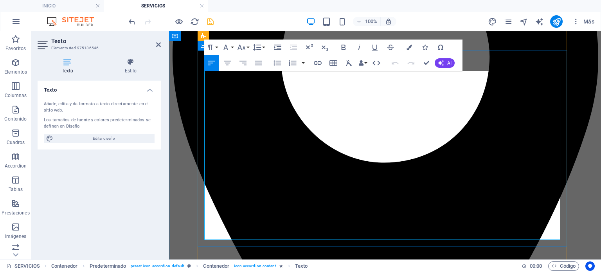
drag, startPoint x: 204, startPoint y: 152, endPoint x: 458, endPoint y: 239, distance: 268.1
click at [447, 61] on span "AI" at bounding box center [449, 63] width 4 height 5
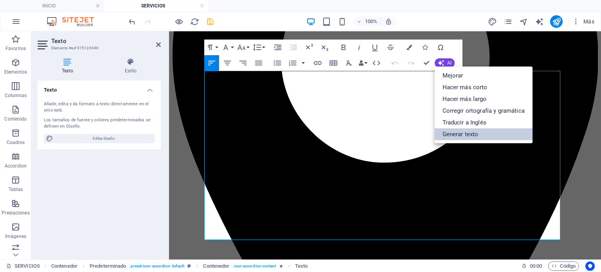
click at [473, 138] on link "Generar texto" at bounding box center [484, 134] width 98 height 12
select select "English"
select select "Spanish"
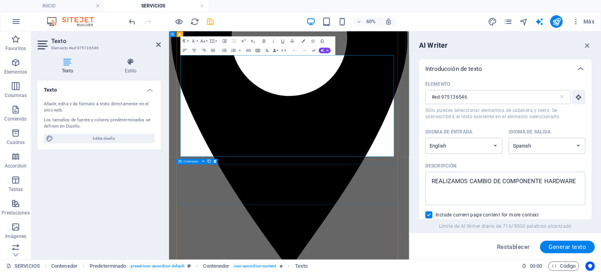
drag, startPoint x: 749, startPoint y: 214, endPoint x: 551, endPoint y: 309, distance: 219.7
drag, startPoint x: 434, startPoint y: 180, endPoint x: 556, endPoint y: 172, distance: 122.3
click at [556, 172] on div "REALIZAMOS CAMBIO DE COMPONENTE HARDWARE x ​" at bounding box center [505, 188] width 160 height 33
click at [556, 176] on textarea "REALIZAMOS CAMBIO DE COMPONENTE HARDWARE" at bounding box center [505, 188] width 152 height 25
click at [557, 177] on textarea "REALIZAMOS CAMBIO DE COMPONENTE HARDWARE" at bounding box center [505, 188] width 152 height 25
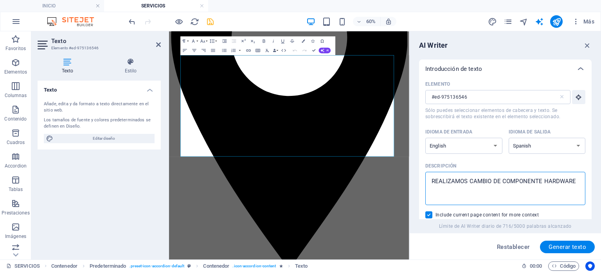
click at [576, 185] on textarea "REALIZAMOS CAMBIO DE COMPONENTE HARDWARE" at bounding box center [505, 188] width 152 height 25
type textarea "R"
type textarea "DIAGNOSTICO DE PROBLEMA EN UNA COMPUTADORA"
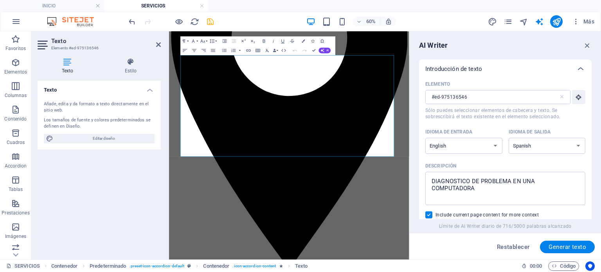
drag, startPoint x: 558, startPoint y: 250, endPoint x: 435, endPoint y: 207, distance: 130.7
click at [558, 249] on span "Generar texto" at bounding box center [567, 247] width 38 height 6
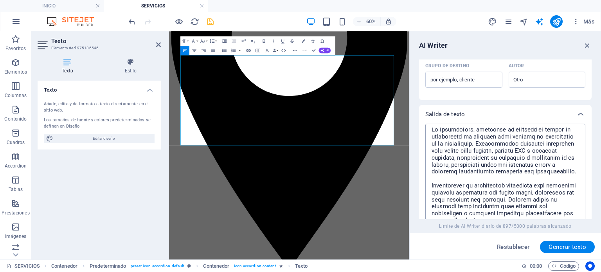
scroll to position [0, 0]
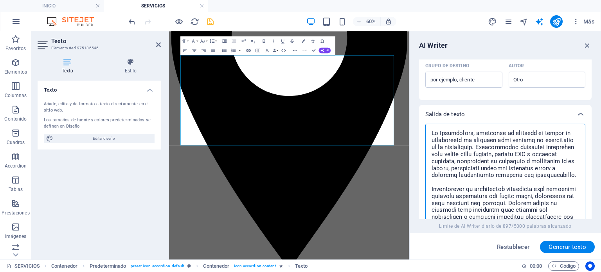
drag, startPoint x: 433, startPoint y: 195, endPoint x: 474, endPoint y: 204, distance: 41.2
click at [474, 204] on textarea at bounding box center [505, 199] width 152 height 145
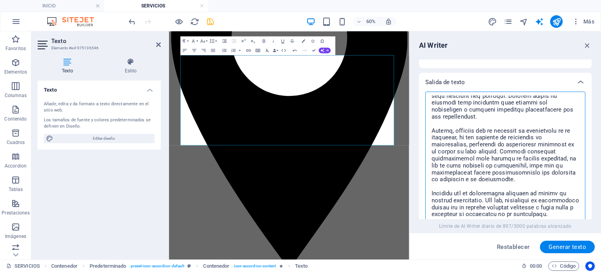
scroll to position [380, 0]
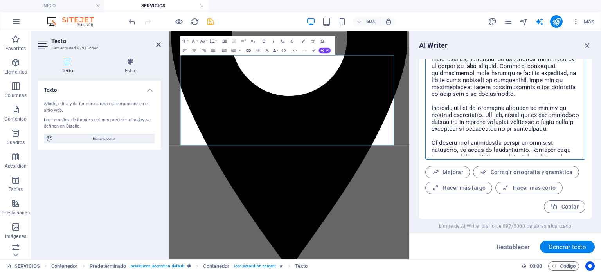
drag, startPoint x: 430, startPoint y: 196, endPoint x: 563, endPoint y: 152, distance: 139.6
click at [563, 152] on textarea at bounding box center [505, 82] width 152 height 145
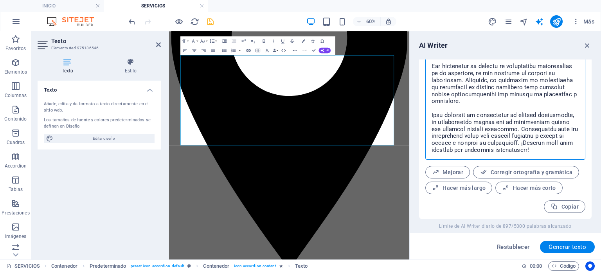
drag, startPoint x: 431, startPoint y: 148, endPoint x: 549, endPoint y: 158, distance: 118.5
click at [549, 158] on div "x ​" at bounding box center [505, 82] width 160 height 153
type textarea "Loremipsumdo sitametco ad eli seddoeiusmo te incididuntu labo etdolorema al eni…"
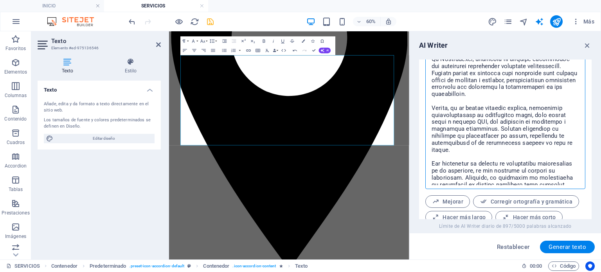
scroll to position [39, 0]
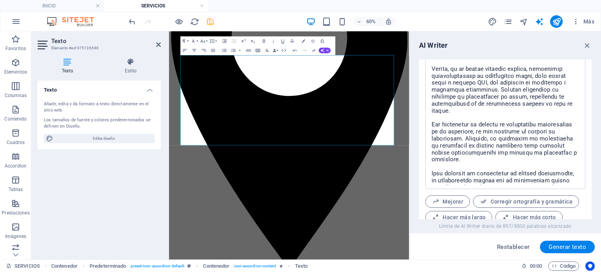
click at [451, 200] on span "Mejorar" at bounding box center [447, 201] width 31 height 7
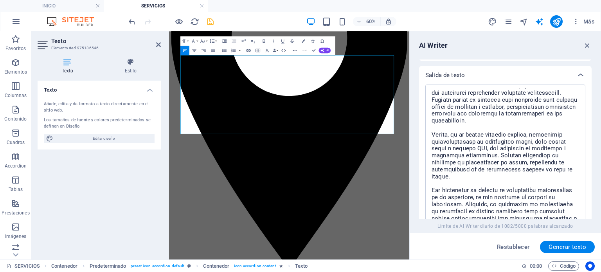
scroll to position [0, 0]
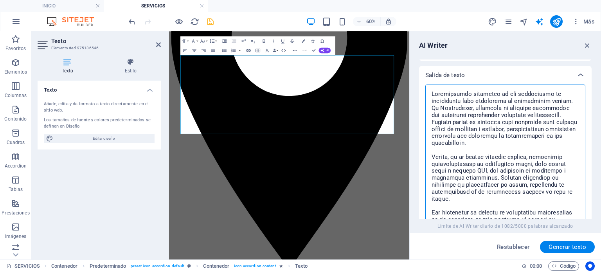
drag, startPoint x: 431, startPoint y: 93, endPoint x: 564, endPoint y: 141, distance: 141.2
click at [564, 141] on textarea at bounding box center [505, 160] width 152 height 145
click at [519, 247] on span "Restablecer" at bounding box center [513, 247] width 33 height 6
select select "English"
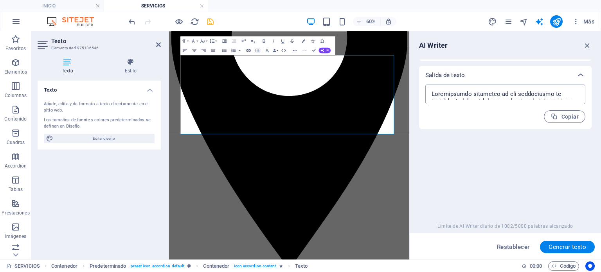
click at [470, 94] on textarea at bounding box center [505, 94] width 152 height 12
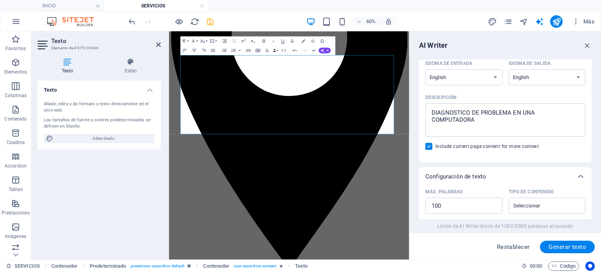
scroll to position [67, 0]
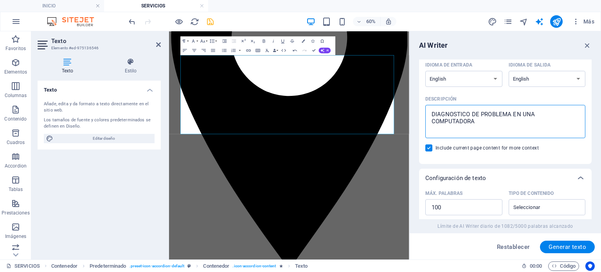
drag, startPoint x: 511, startPoint y: 113, endPoint x: 499, endPoint y: 111, distance: 11.5
click at [499, 111] on textarea "DIAGNOSTICO DE PROBLEMA EN UNA COMPUTADORA" at bounding box center [505, 121] width 152 height 25
paste textarea "iagnosticar problemas en una computadora es esencial para garantizar su rendimi…"
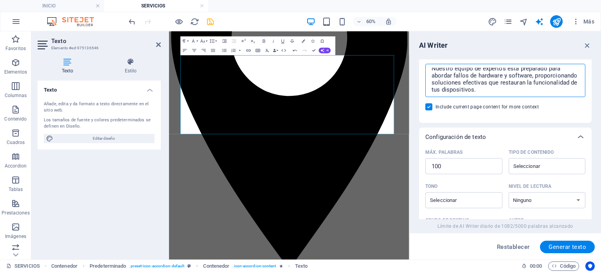
scroll to position [156, 0]
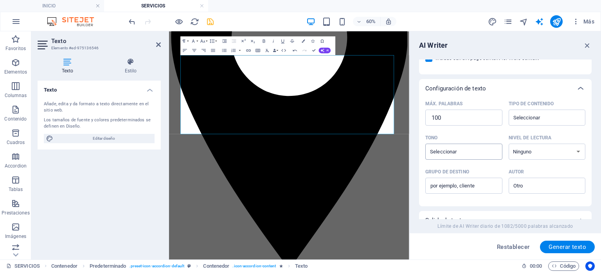
click at [482, 160] on div "​" at bounding box center [463, 152] width 77 height 16
type textarea "Diagnosticar problemas en una computadora es esencial para garantizar su rendim…"
click at [482, 157] on input "Tono ​" at bounding box center [456, 151] width 59 height 11
click at [446, 147] on input "Tono ​" at bounding box center [456, 151] width 59 height 11
click at [453, 183] on span "Amigable" at bounding box center [443, 184] width 25 height 8
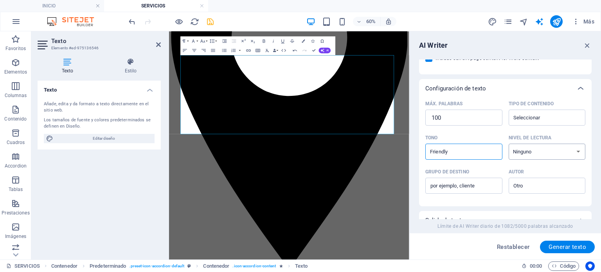
click at [535, 150] on select "Ninguno Académico Adulto Adolescente Infantil" at bounding box center [546, 152] width 77 height 16
select select "Adult"
click at [508, 144] on select "Ninguno Académico Adulto Adolescente Infantil" at bounding box center [546, 152] width 77 height 16
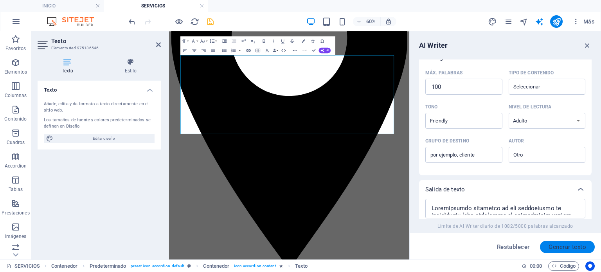
scroll to position [196, 0]
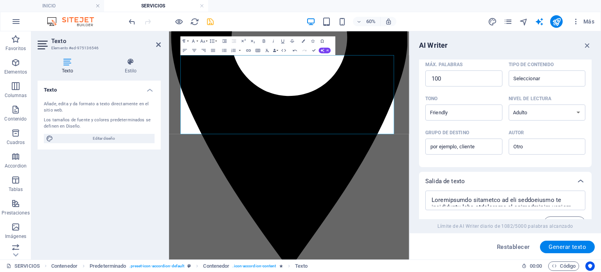
drag, startPoint x: 554, startPoint y: 248, endPoint x: 553, endPoint y: 241, distance: 6.7
click at [555, 247] on span "Generar texto" at bounding box center [567, 247] width 38 height 6
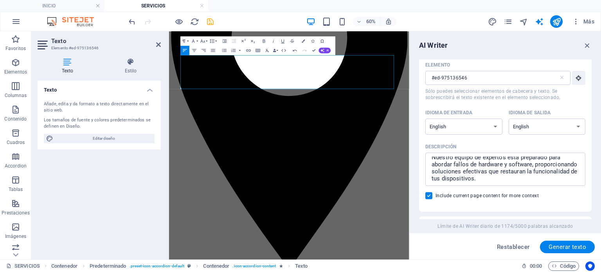
scroll to position [17, 0]
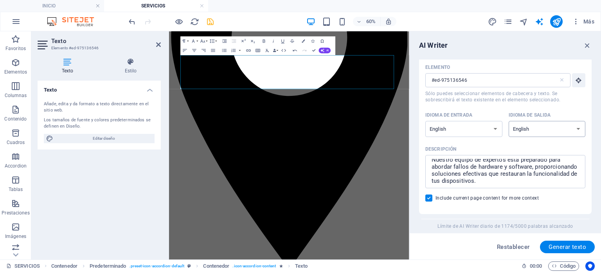
click at [550, 126] on select "Albanian Arabic Armenian Awadhi Azerbaijani Bashkir Basque Belarusian Bengali B…" at bounding box center [546, 129] width 77 height 16
select select "Spanish"
click at [508, 121] on select "Albanian Arabic Armenian Awadhi Azerbaijani Bashkir Basque Belarusian Bengali B…" at bounding box center [546, 129] width 77 height 16
drag, startPoint x: 569, startPoint y: 249, endPoint x: 537, endPoint y: 214, distance: 47.9
click at [569, 249] on span "Generar texto" at bounding box center [567, 247] width 38 height 6
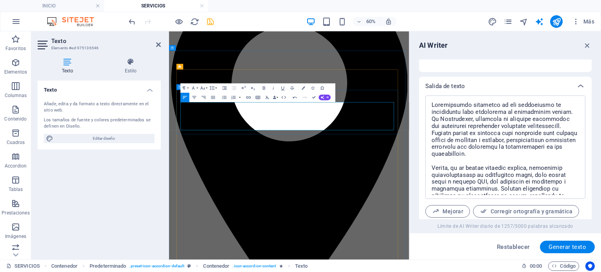
scroll to position [117, 0]
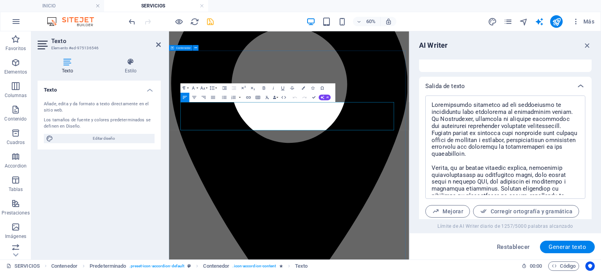
drag, startPoint x: 515, startPoint y: 190, endPoint x: 172, endPoint y: 154, distance: 344.1
click at [302, 88] on icon "button" at bounding box center [303, 87] width 3 height 3
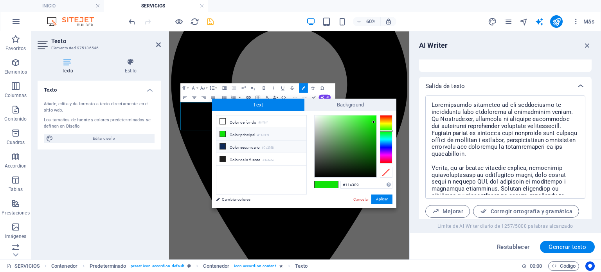
click at [246, 145] on li "Color secundario #0d2958" at bounding box center [261, 146] width 90 height 13
type input "#0d2958"
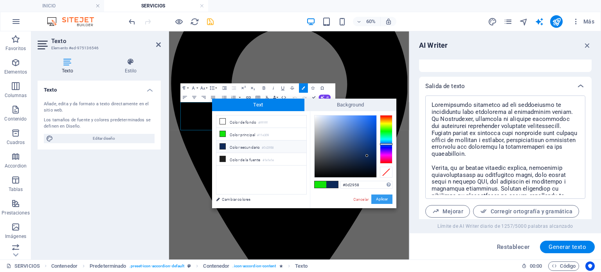
click at [386, 198] on button "Aplicar" at bounding box center [381, 198] width 21 height 9
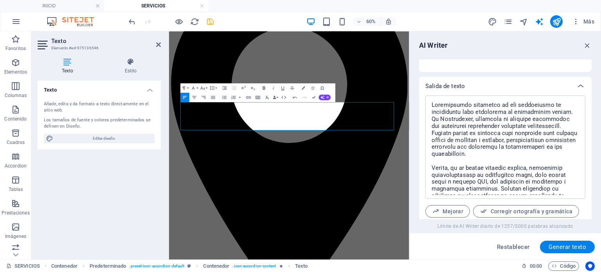
click at [263, 86] on icon "button" at bounding box center [263, 87] width 5 height 5
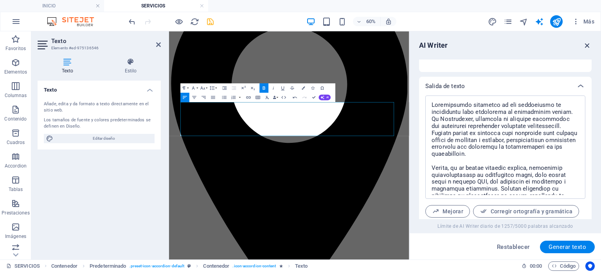
click at [585, 46] on icon "button" at bounding box center [587, 45] width 9 height 9
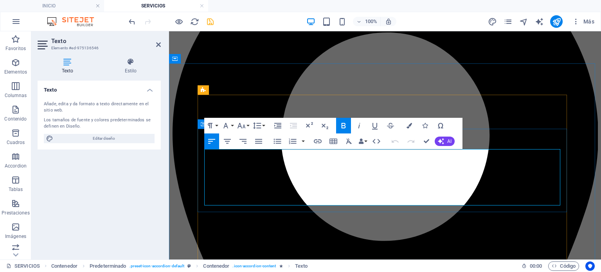
drag, startPoint x: 229, startPoint y: 190, endPoint x: 205, endPoint y: 156, distance: 42.2
click at [232, 125] on button "Font Family" at bounding box center [227, 126] width 15 height 16
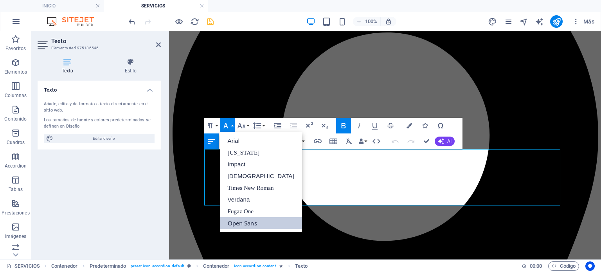
scroll to position [0, 0]
click at [232, 125] on button "Font Family" at bounding box center [227, 126] width 15 height 16
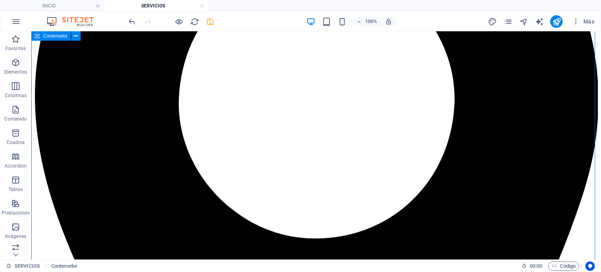
scroll to position [235, 0]
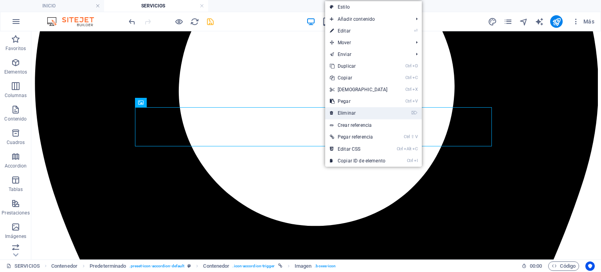
click at [347, 112] on link "⌦ Eliminar" at bounding box center [358, 113] width 67 height 12
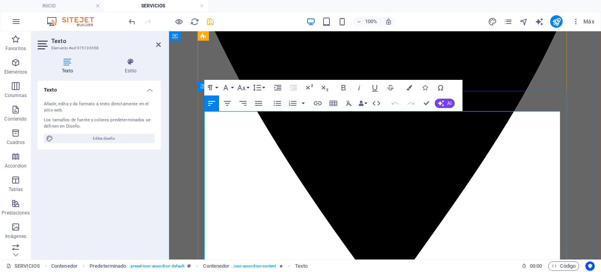
scroll to position [469, 0]
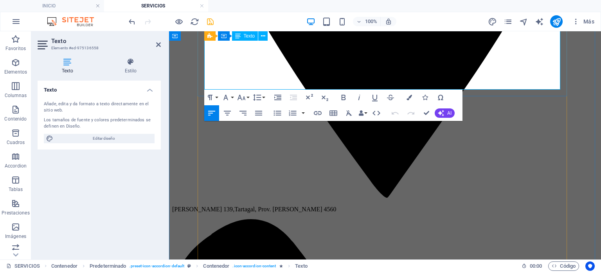
drag, startPoint x: 205, startPoint y: 160, endPoint x: 490, endPoint y: 88, distance: 294.1
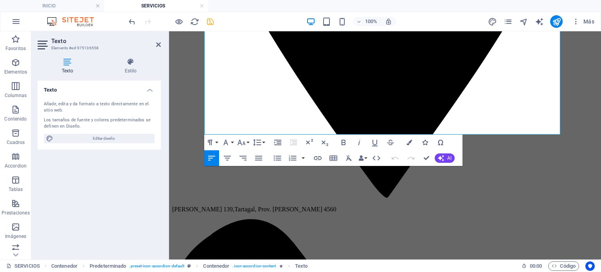
scroll to position [352, 0]
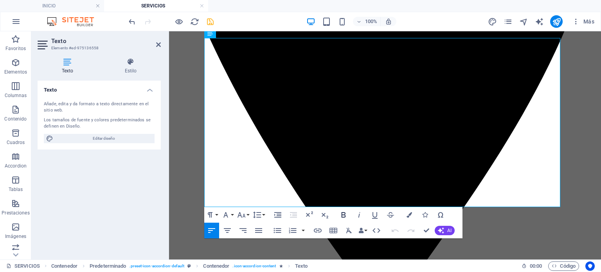
click at [345, 215] on icon "button" at bounding box center [343, 214] width 4 height 5
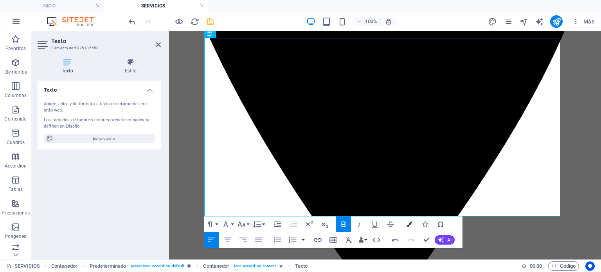
click at [410, 222] on icon "button" at bounding box center [408, 223] width 5 height 5
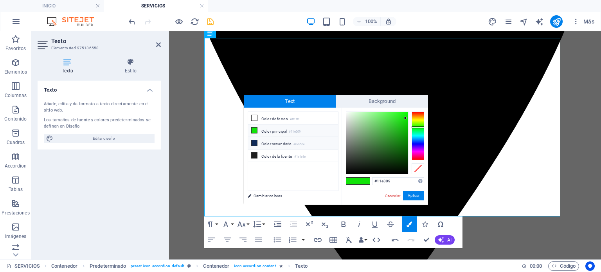
click at [292, 141] on li "Color secundario #0d2958" at bounding box center [293, 143] width 90 height 13
type input "#0d2958"
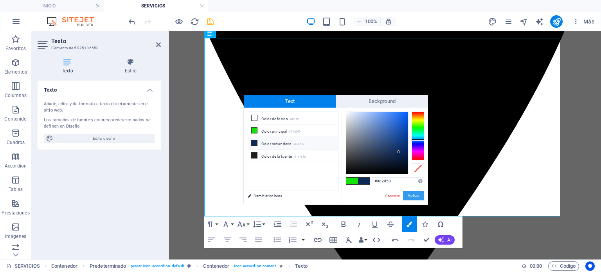
click at [413, 196] on button "Aplicar" at bounding box center [413, 195] width 21 height 9
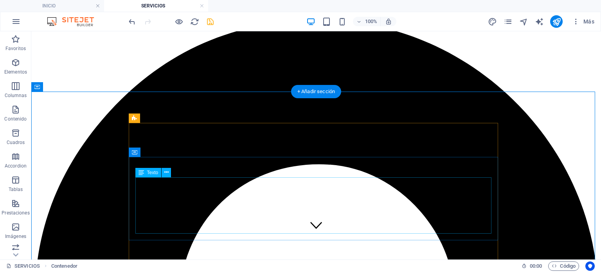
scroll to position [0, 0]
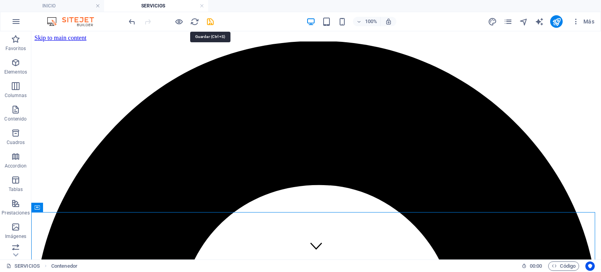
click at [211, 21] on icon "save" at bounding box center [210, 21] width 9 height 9
